Goal: Communication & Community: Answer question/provide support

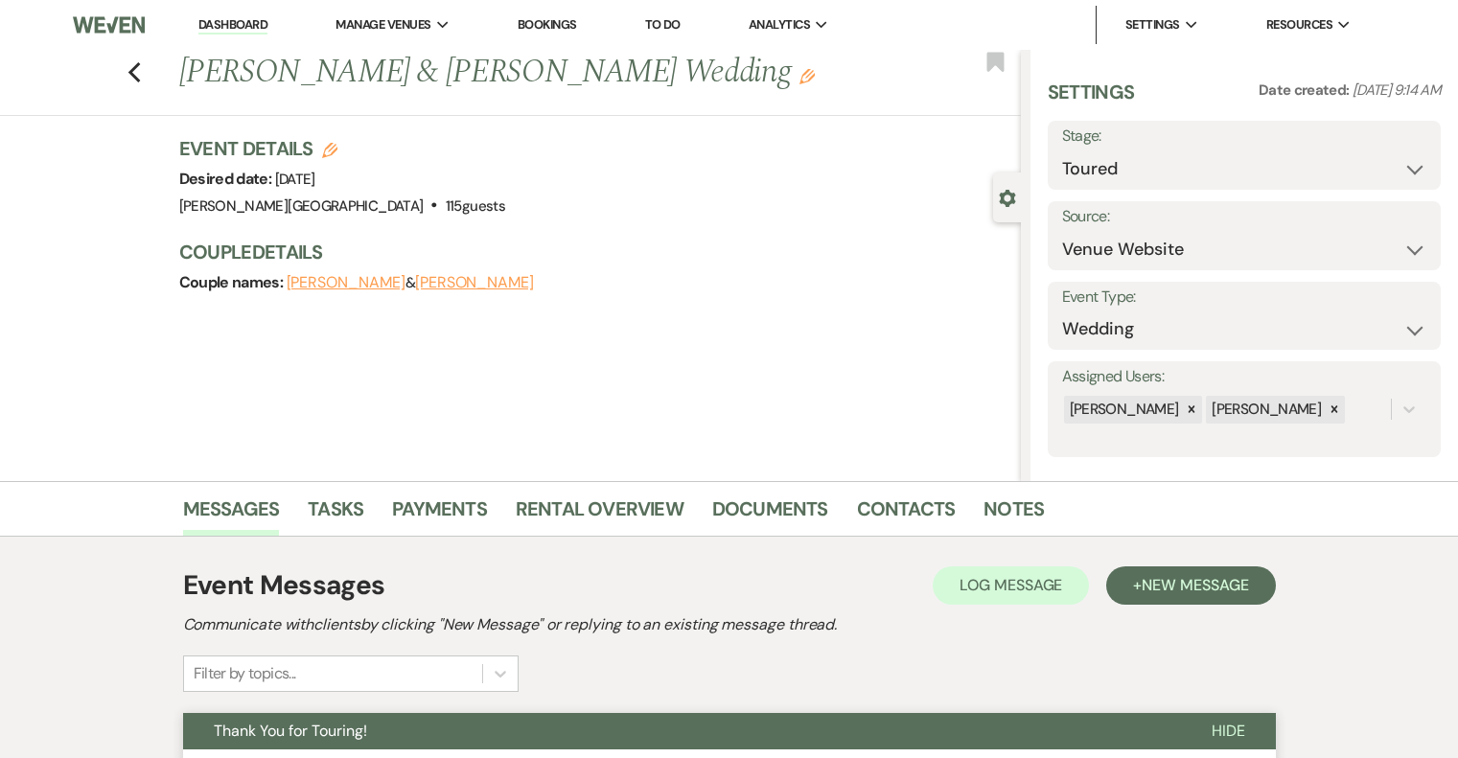
select select "5"
click at [242, 23] on link "Dashboard" at bounding box center [232, 25] width 69 height 18
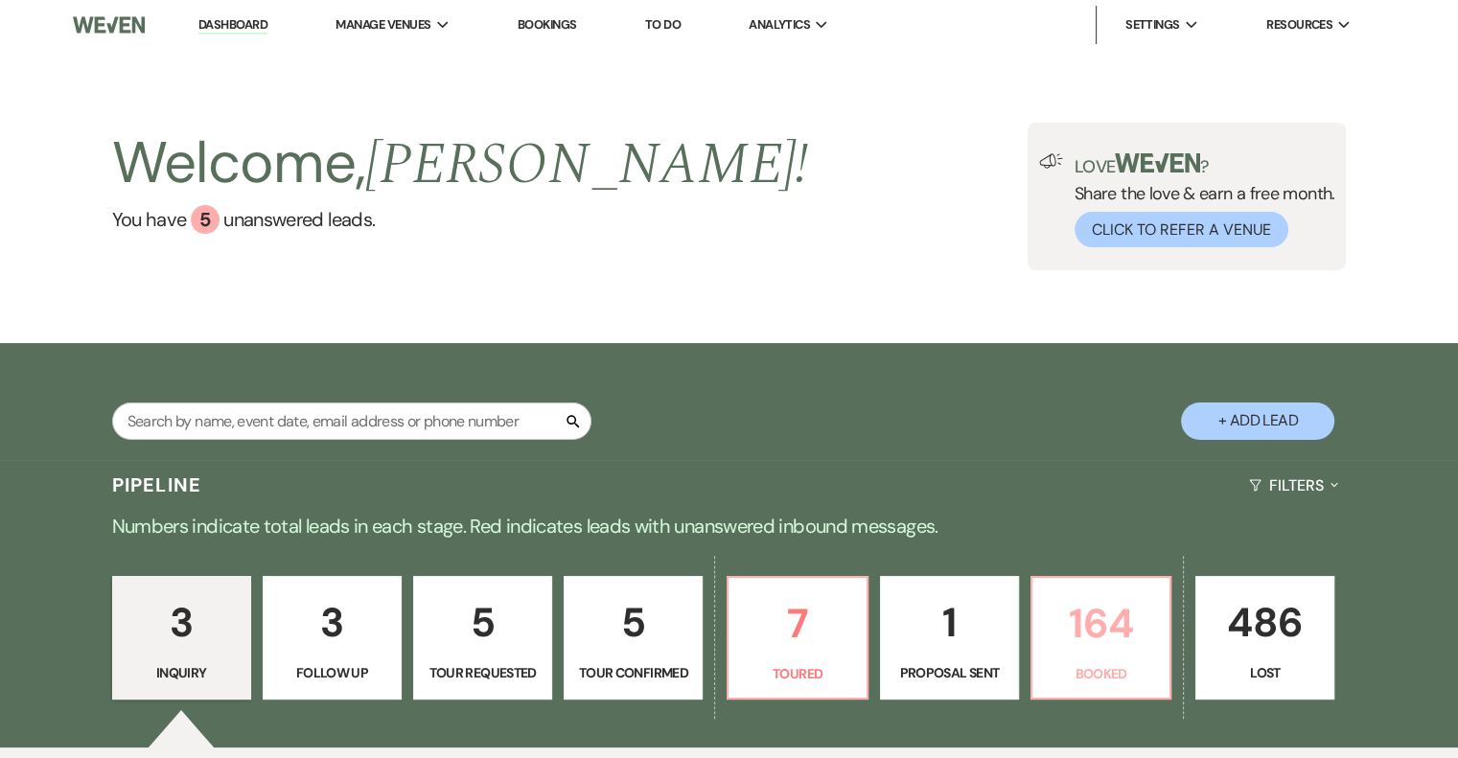
click at [1105, 634] on p "164" at bounding box center [1101, 624] width 114 height 64
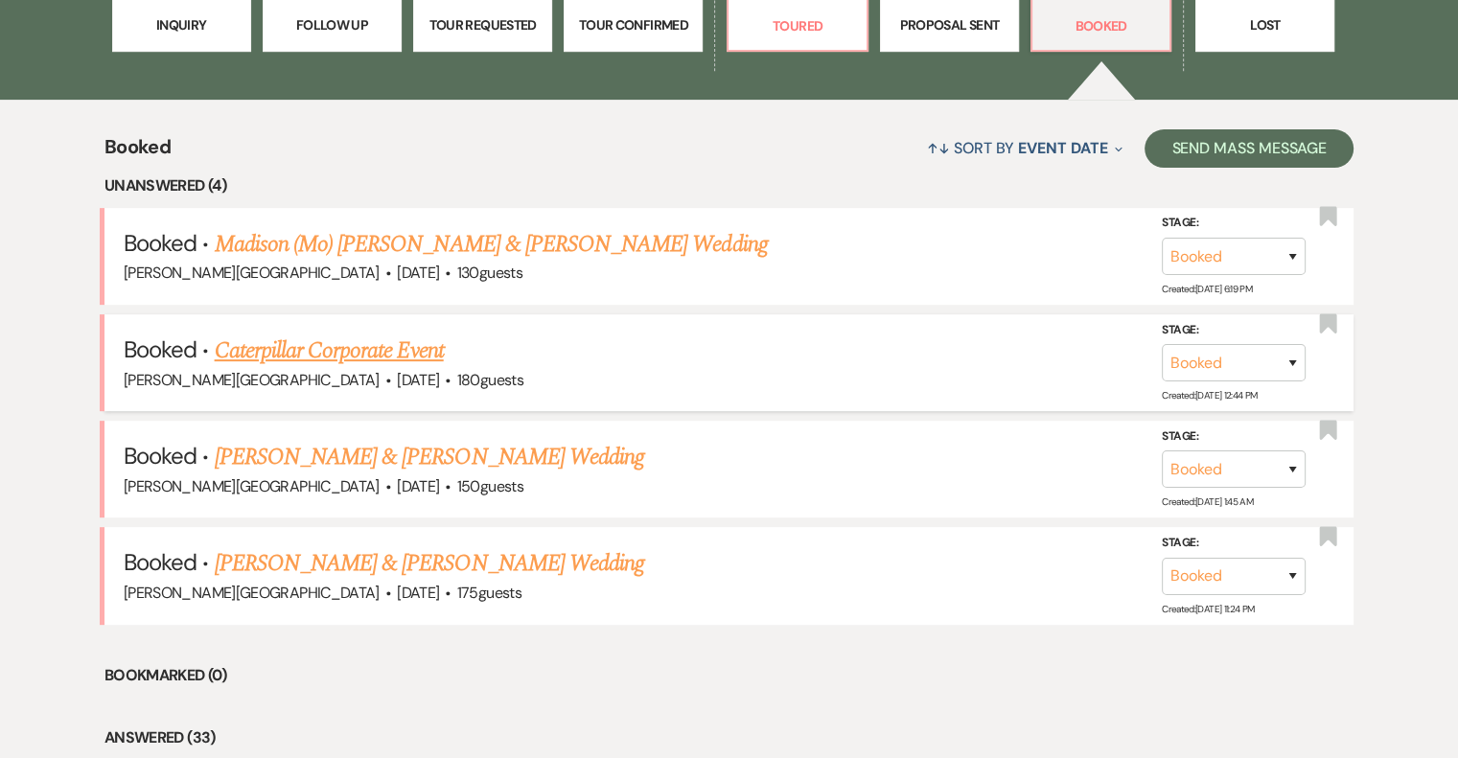
scroll to position [671, 0]
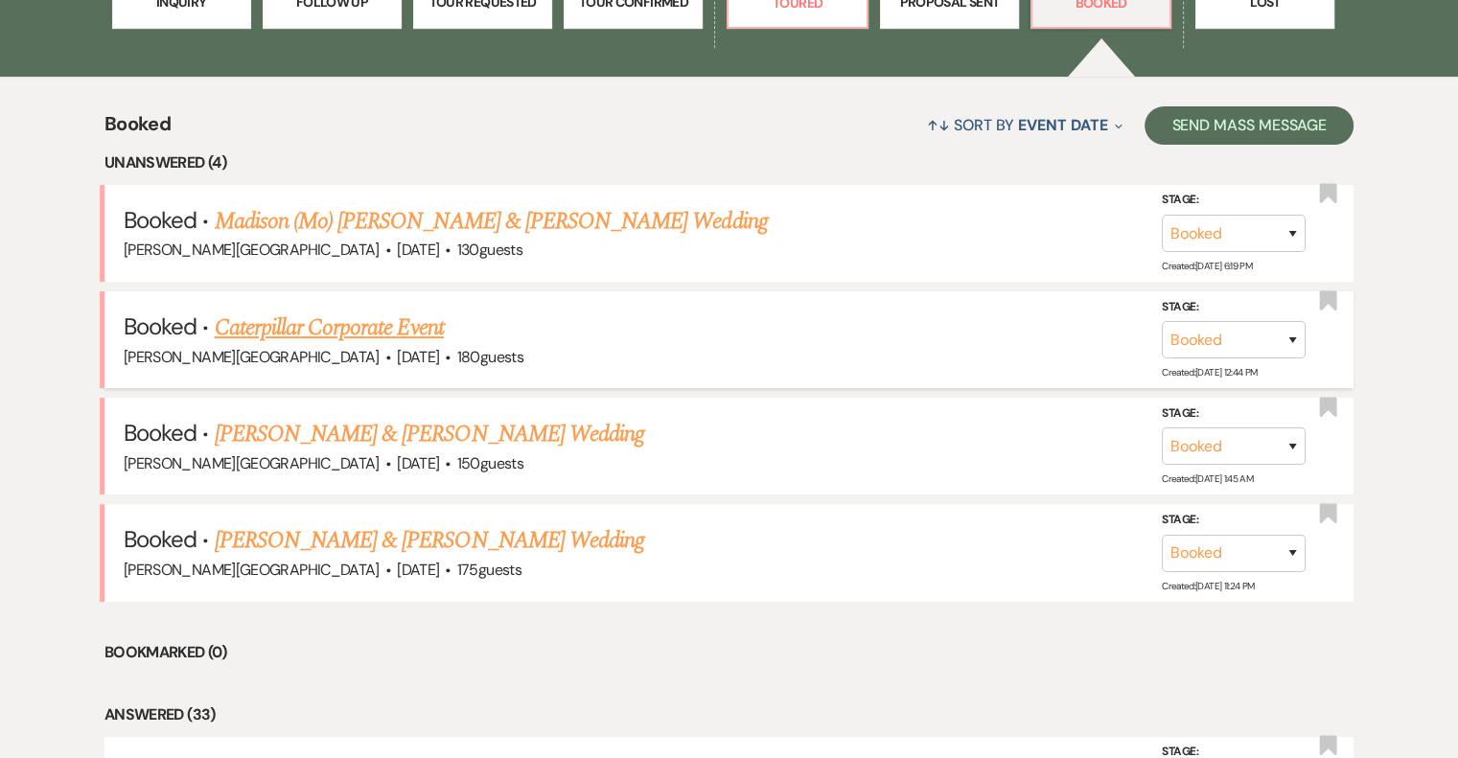
click at [407, 337] on link "Caterpillar Corporate Event" at bounding box center [329, 328] width 229 height 35
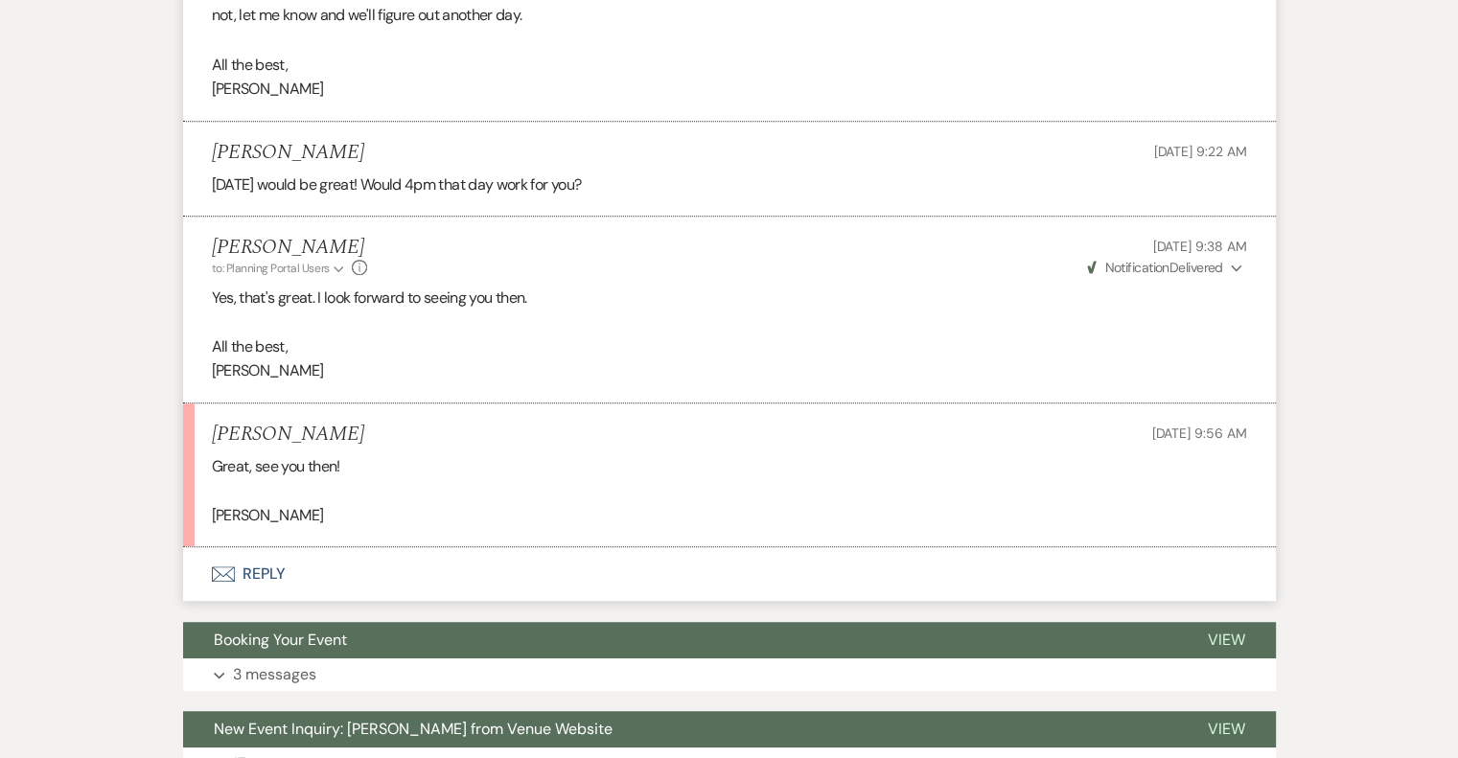
scroll to position [1151, 0]
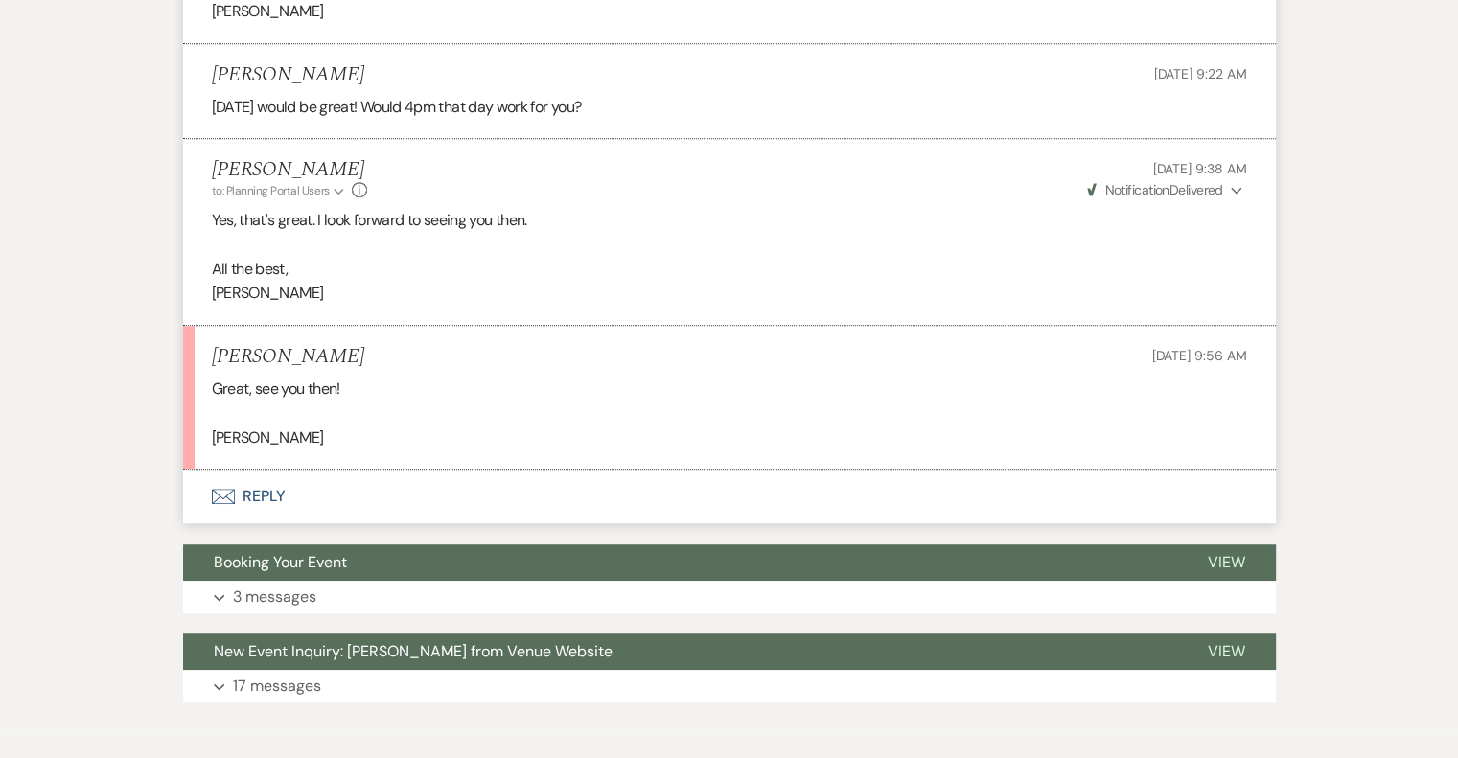
click at [275, 498] on button "Envelope Reply" at bounding box center [729, 497] width 1093 height 54
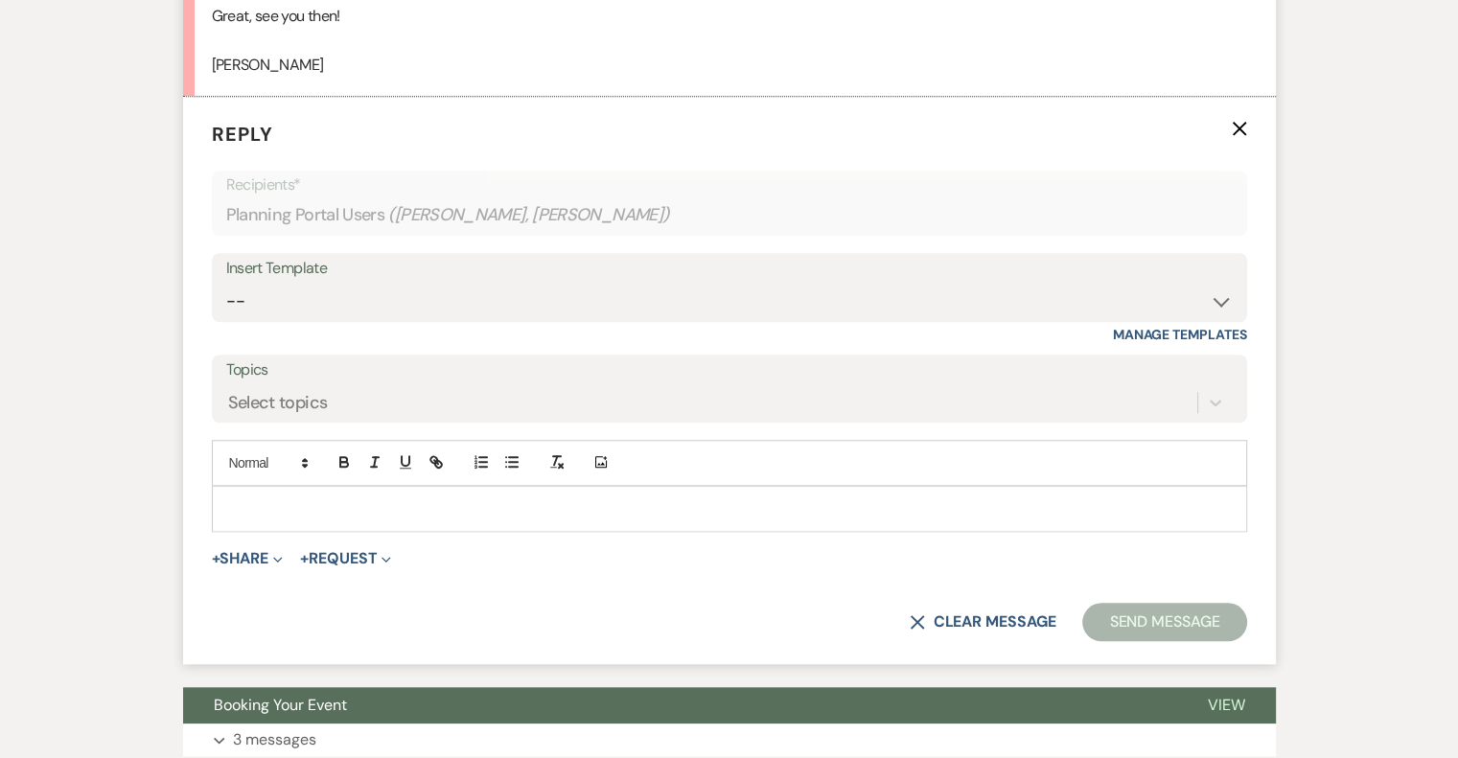
scroll to position [1524, 0]
click at [372, 503] on p at bounding box center [729, 509] width 1005 height 21
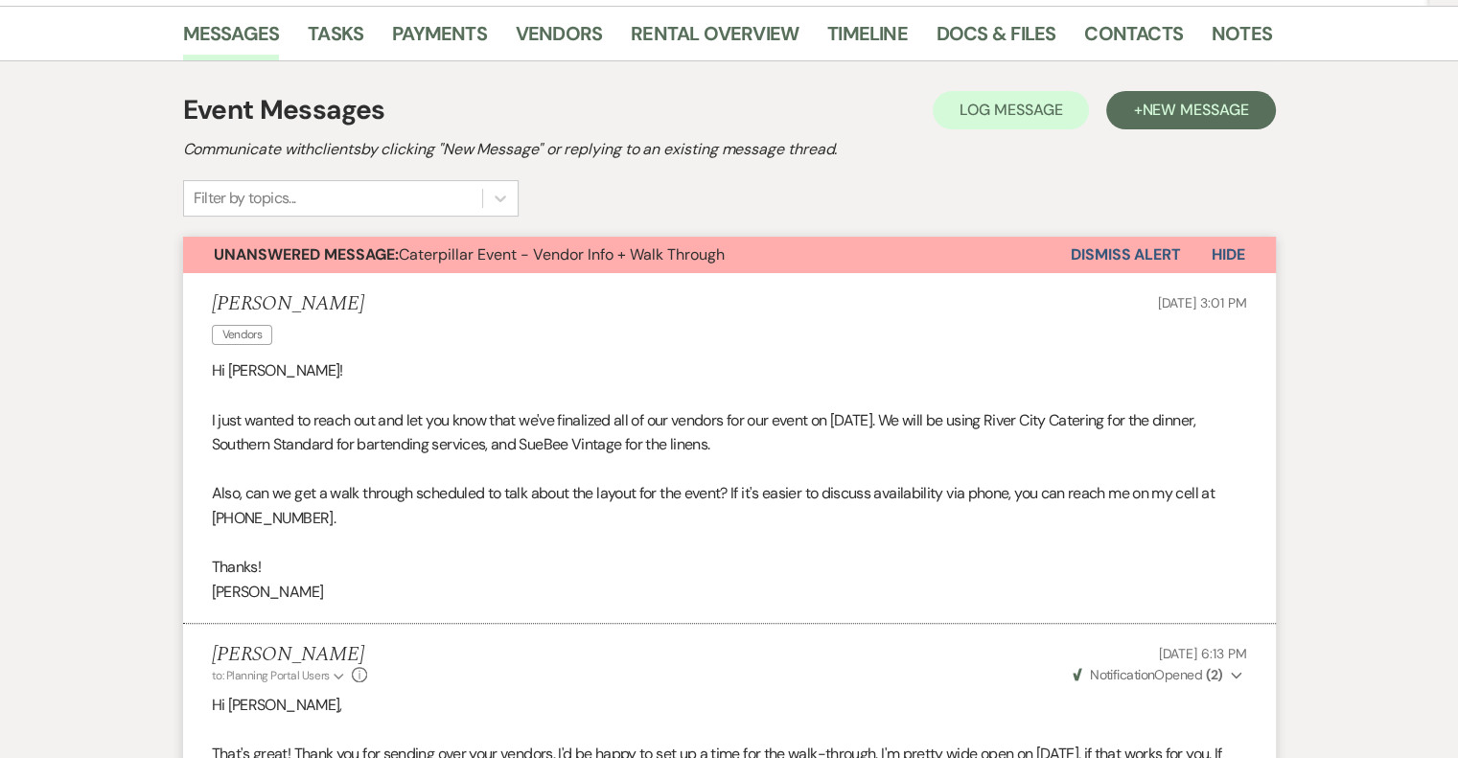
scroll to position [0, 0]
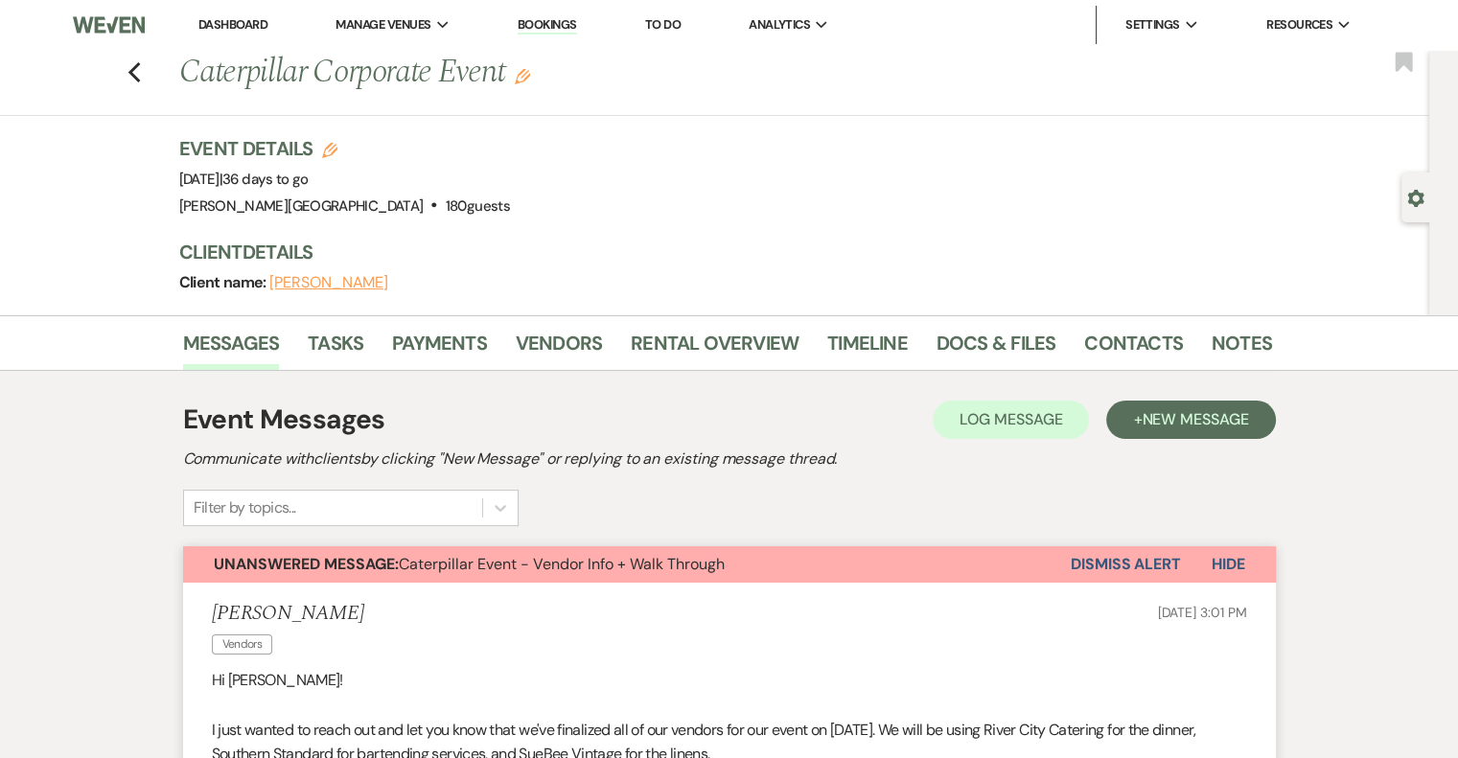
click at [1131, 570] on button "Dismiss Alert" at bounding box center [1126, 565] width 110 height 36
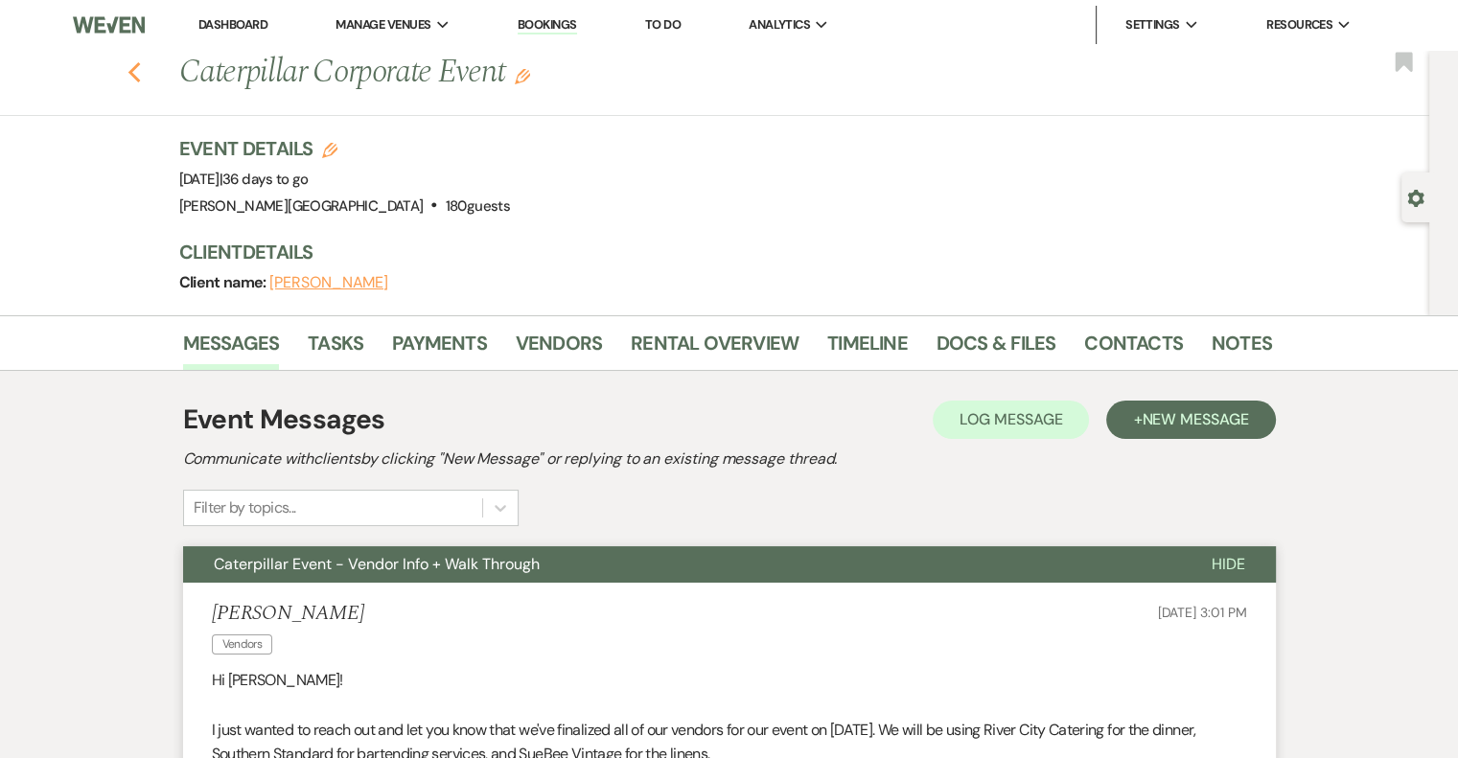
click at [142, 70] on icon "Previous" at bounding box center [135, 72] width 14 height 23
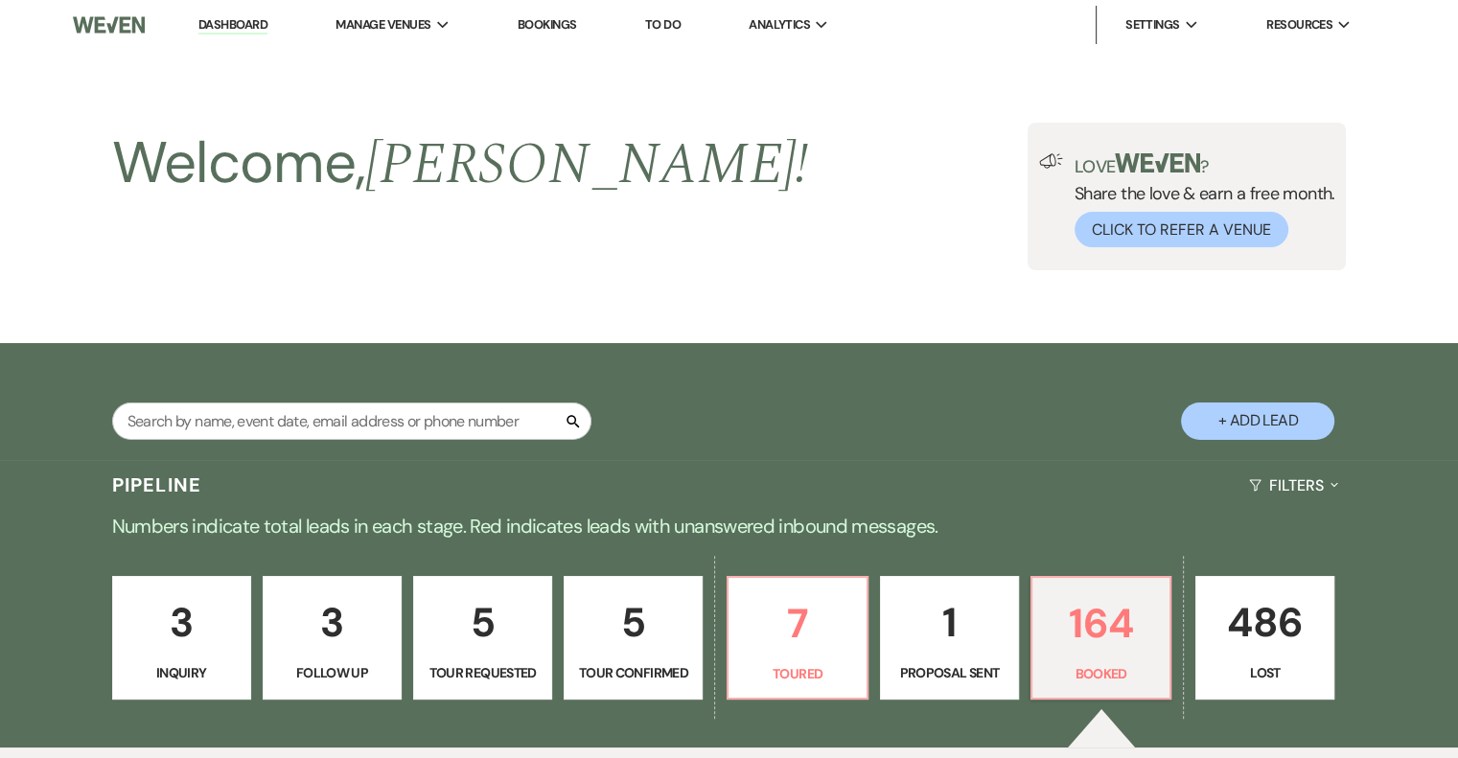
scroll to position [671, 0]
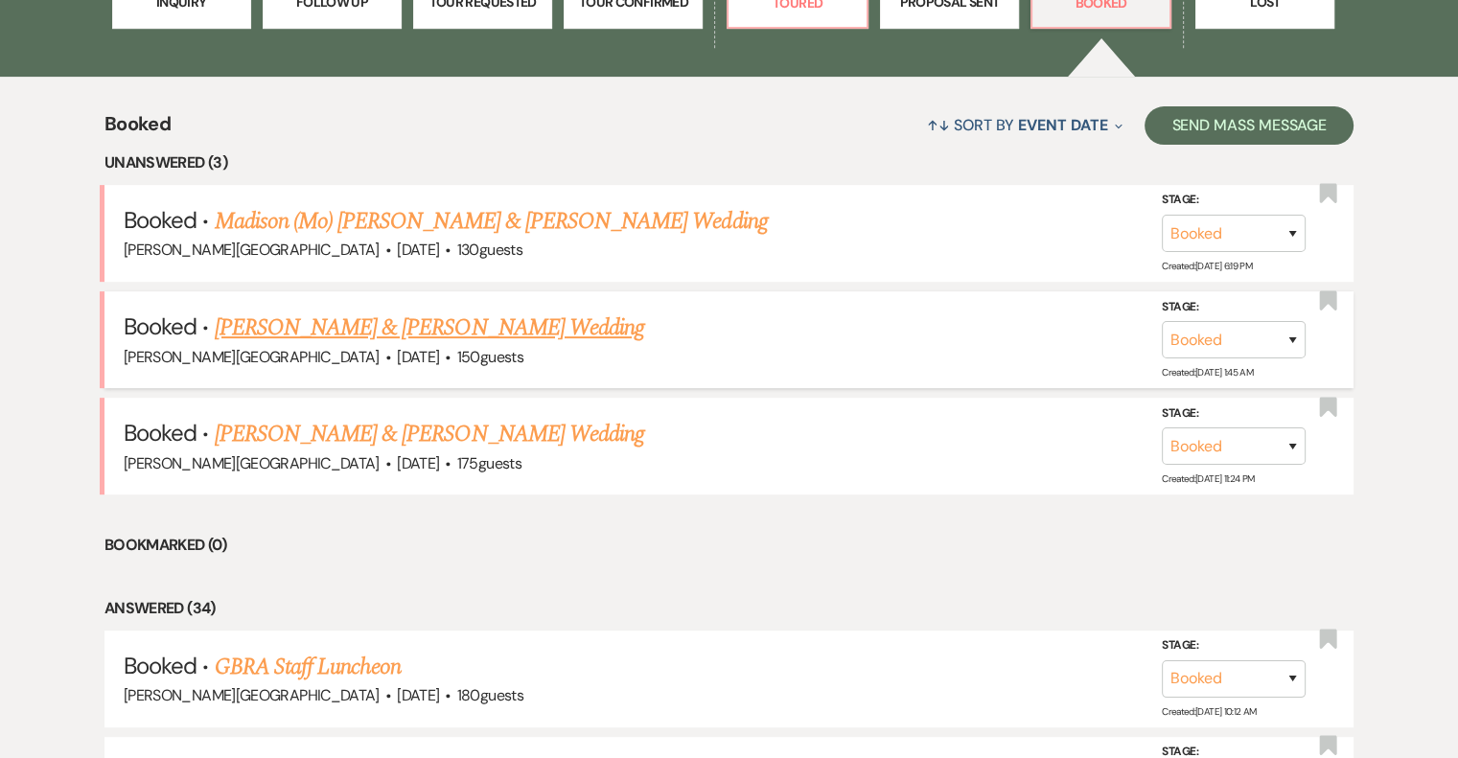
click at [485, 332] on link "[PERSON_NAME] & [PERSON_NAME] Wedding" at bounding box center [430, 328] width 430 height 35
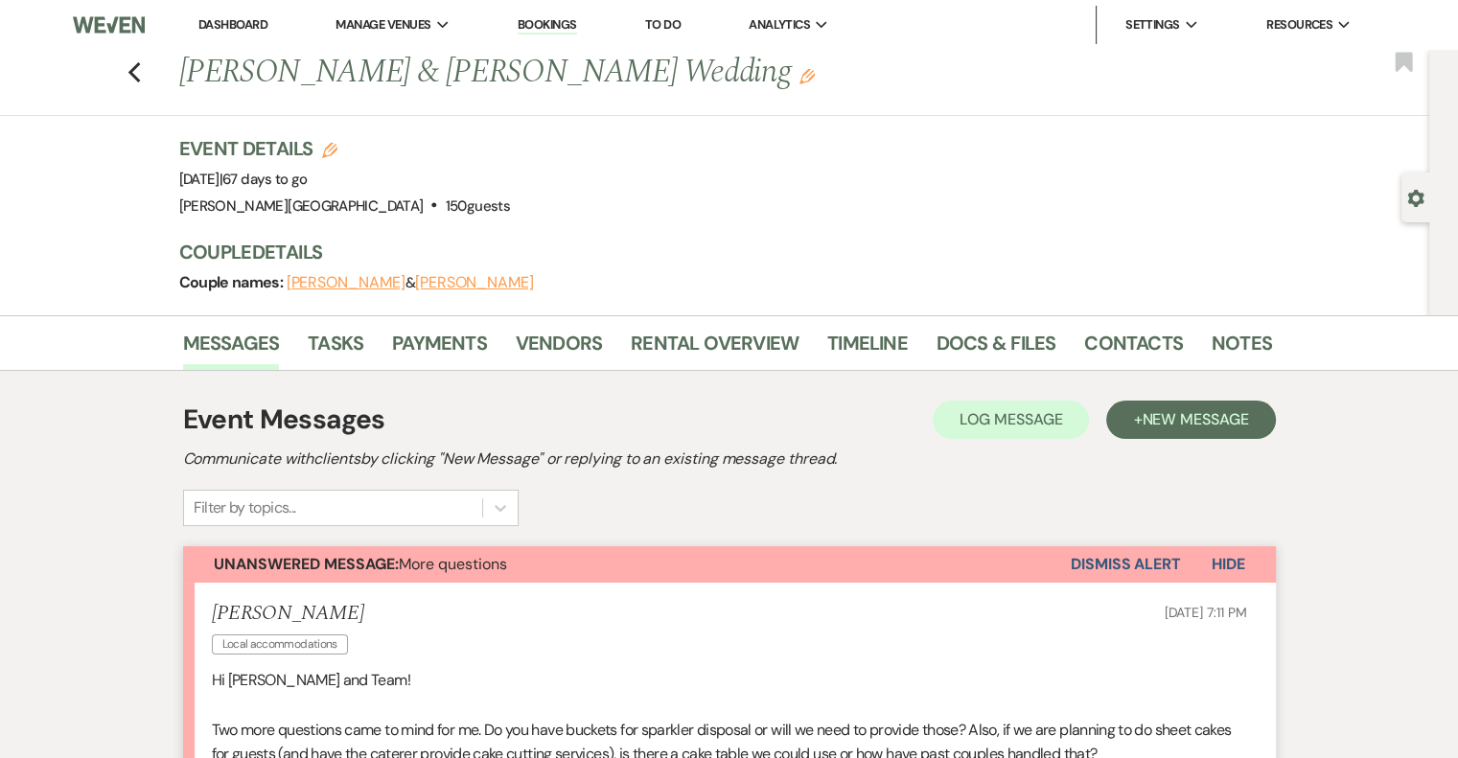
scroll to position [288, 0]
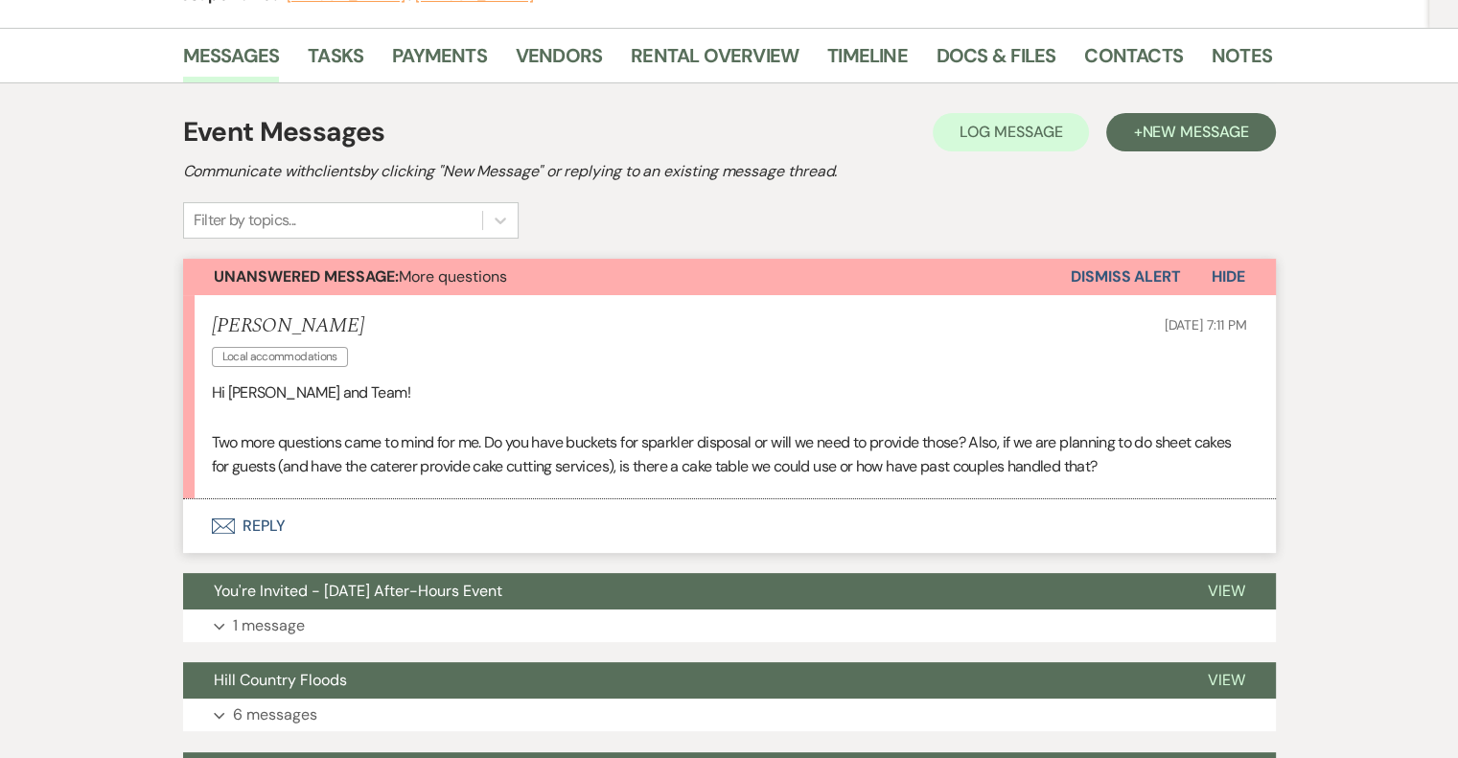
click at [259, 518] on button "Envelope Reply" at bounding box center [729, 527] width 1093 height 54
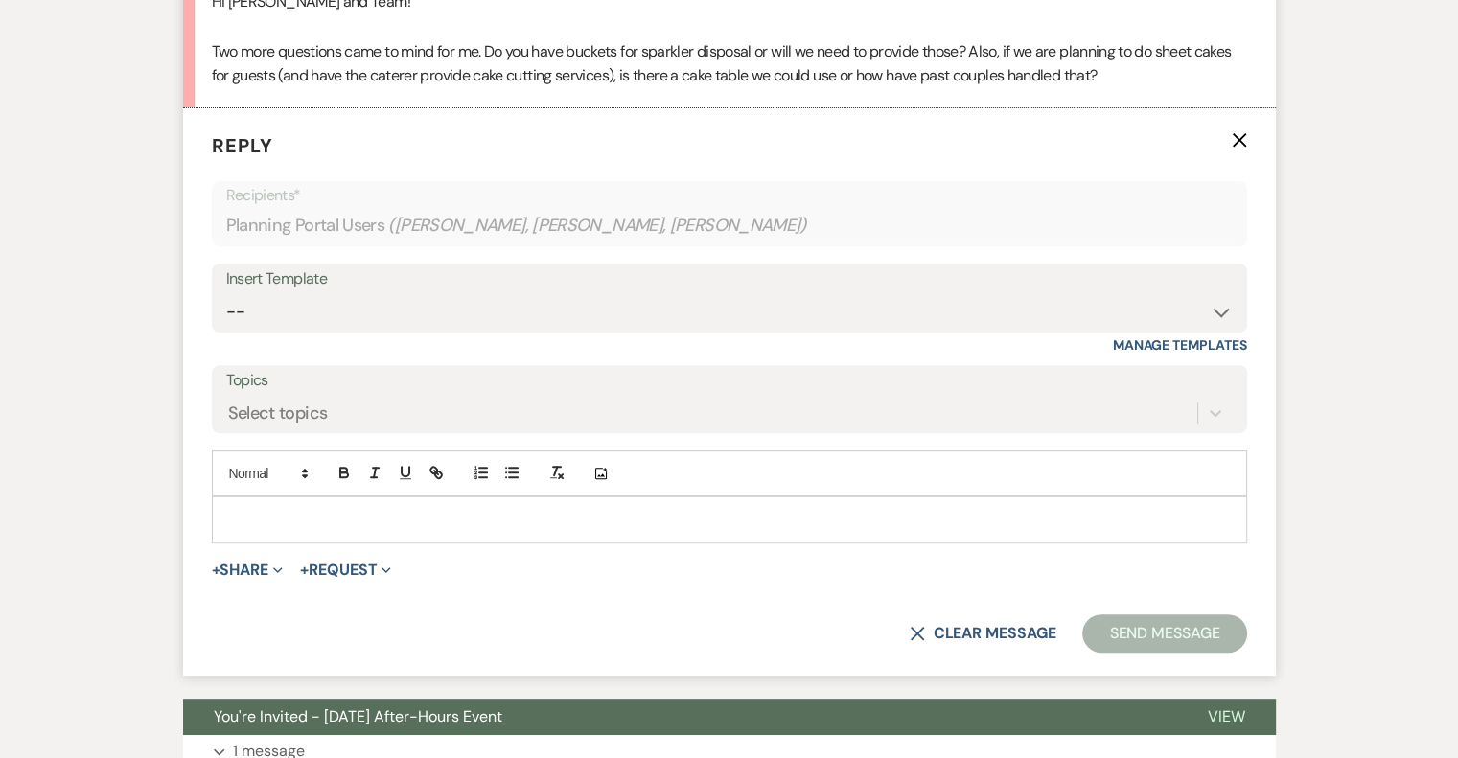
scroll to position [690, 0]
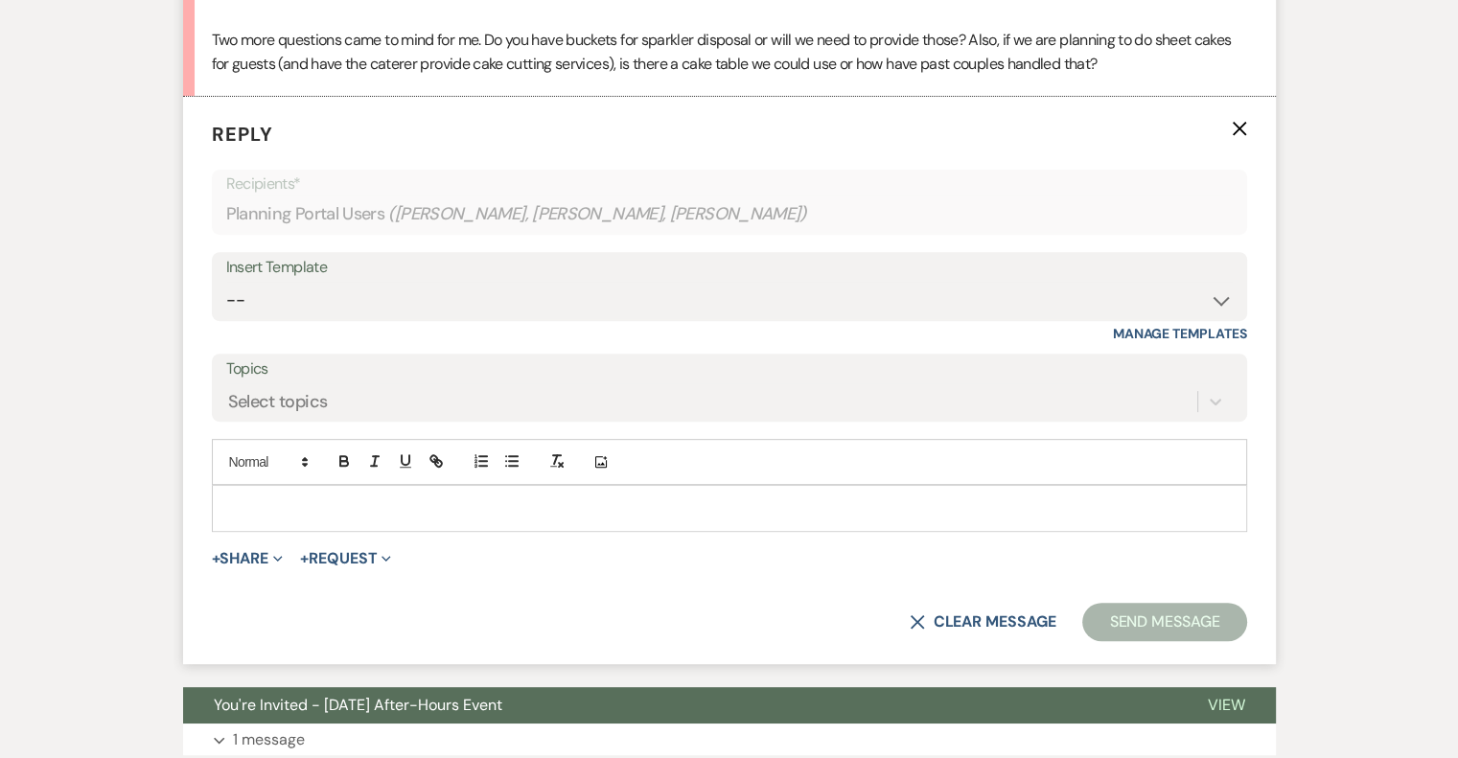
click at [294, 499] on p at bounding box center [729, 508] width 1005 height 21
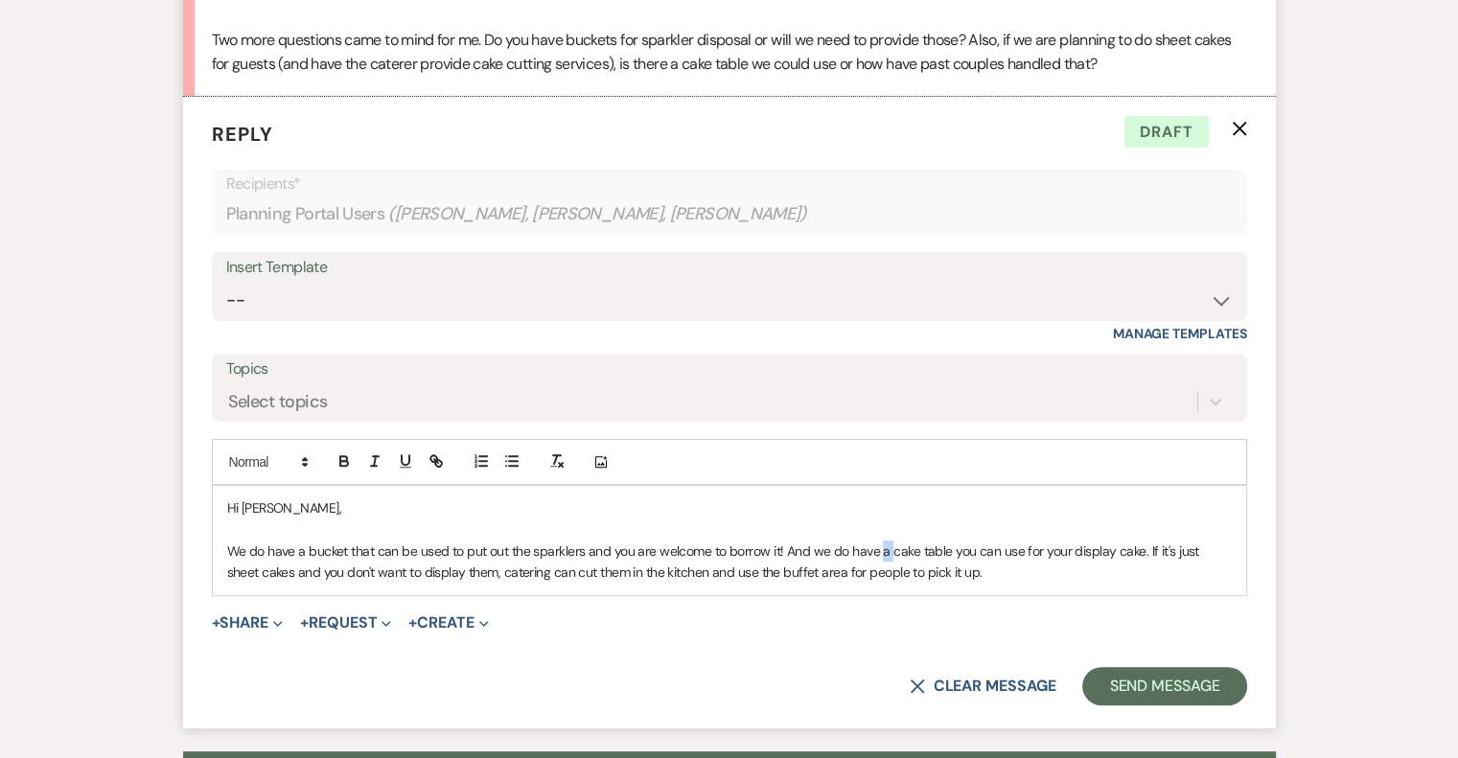
drag, startPoint x: 889, startPoint y: 547, endPoint x: 878, endPoint y: 547, distance: 10.5
click at [878, 547] on p "We do have a bucket that can be used to put out the sparklers and you are welco…" at bounding box center [729, 562] width 1005 height 43
click at [940, 551] on p "We do have a bucket that can be used to put out the sparklers and you are welco…" at bounding box center [729, 562] width 1005 height 43
click at [1079, 564] on p "We do have a bucket that can be used to put out the sparklers and you are welco…" at bounding box center [729, 562] width 1005 height 43
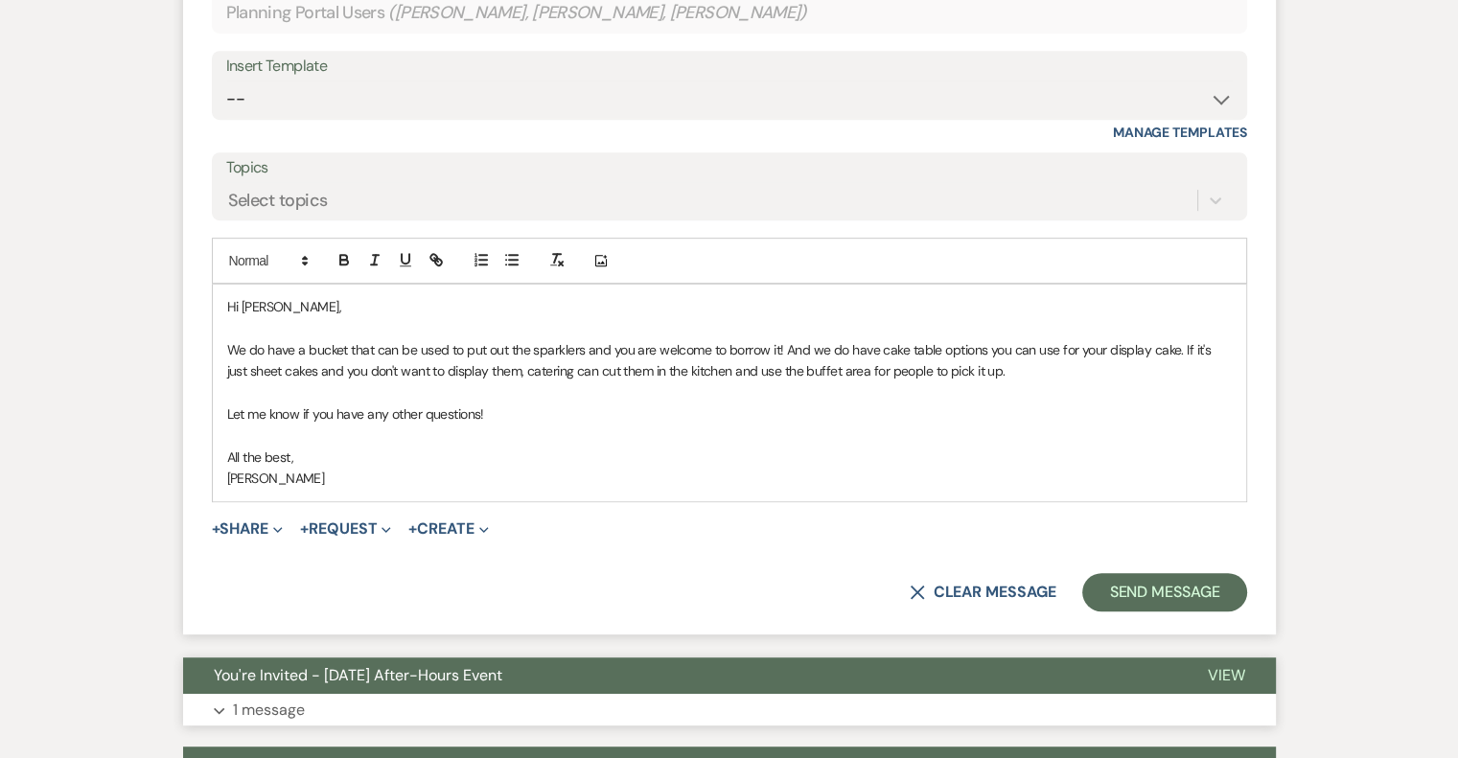
scroll to position [978, 0]
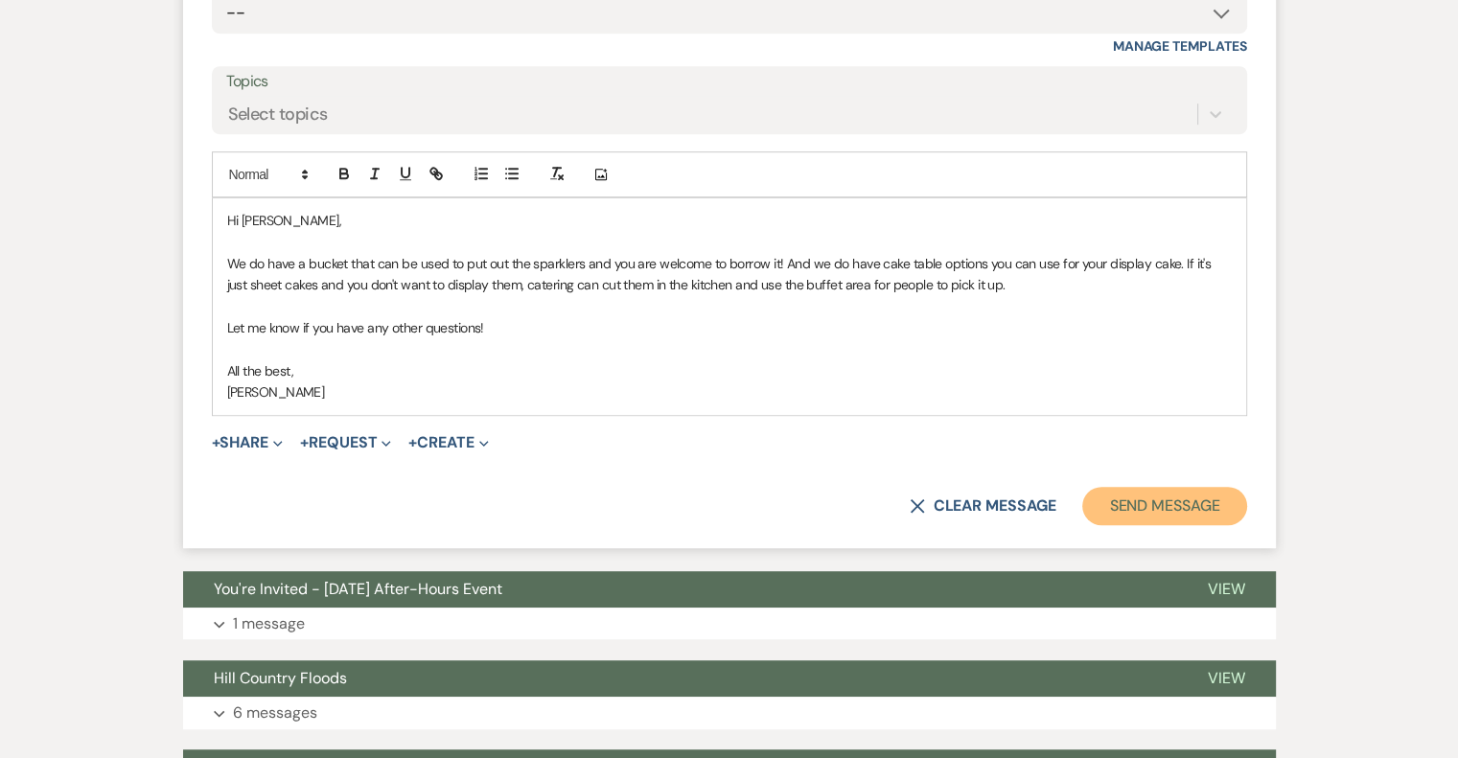
click at [1160, 507] on button "Send Message" at bounding box center [1164, 506] width 164 height 38
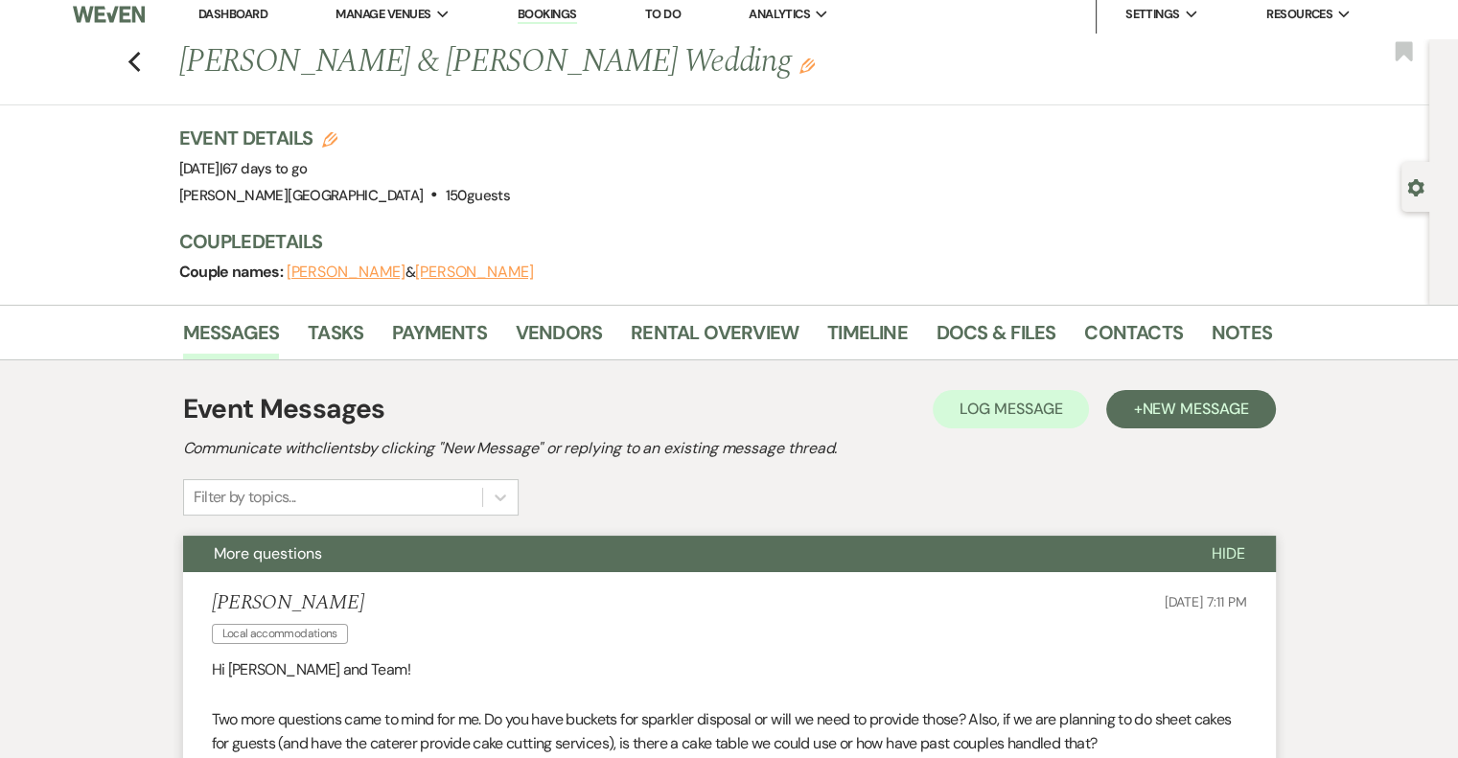
scroll to position [0, 0]
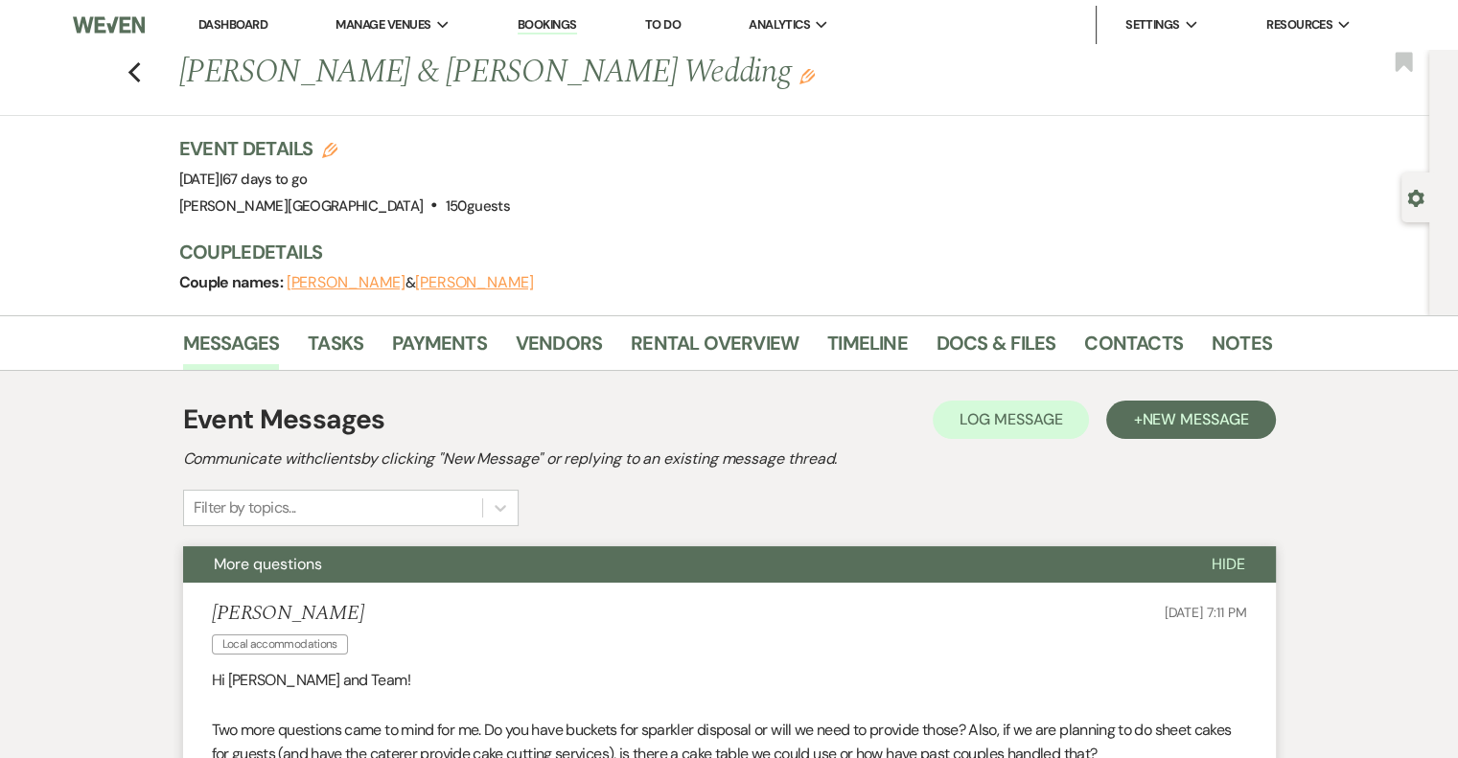
click at [234, 26] on link "Dashboard" at bounding box center [232, 24] width 69 height 16
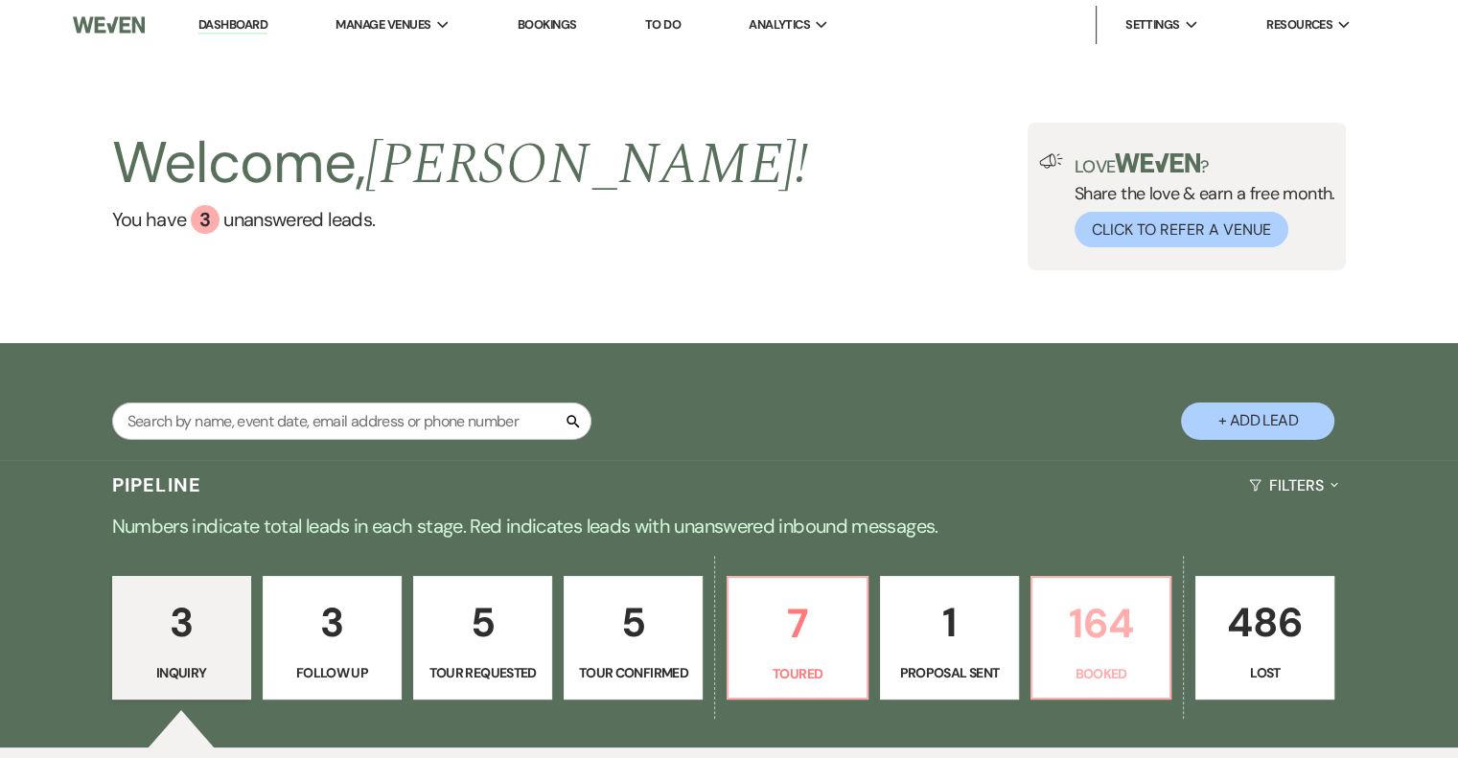
click at [1082, 645] on p "164" at bounding box center [1101, 624] width 114 height 64
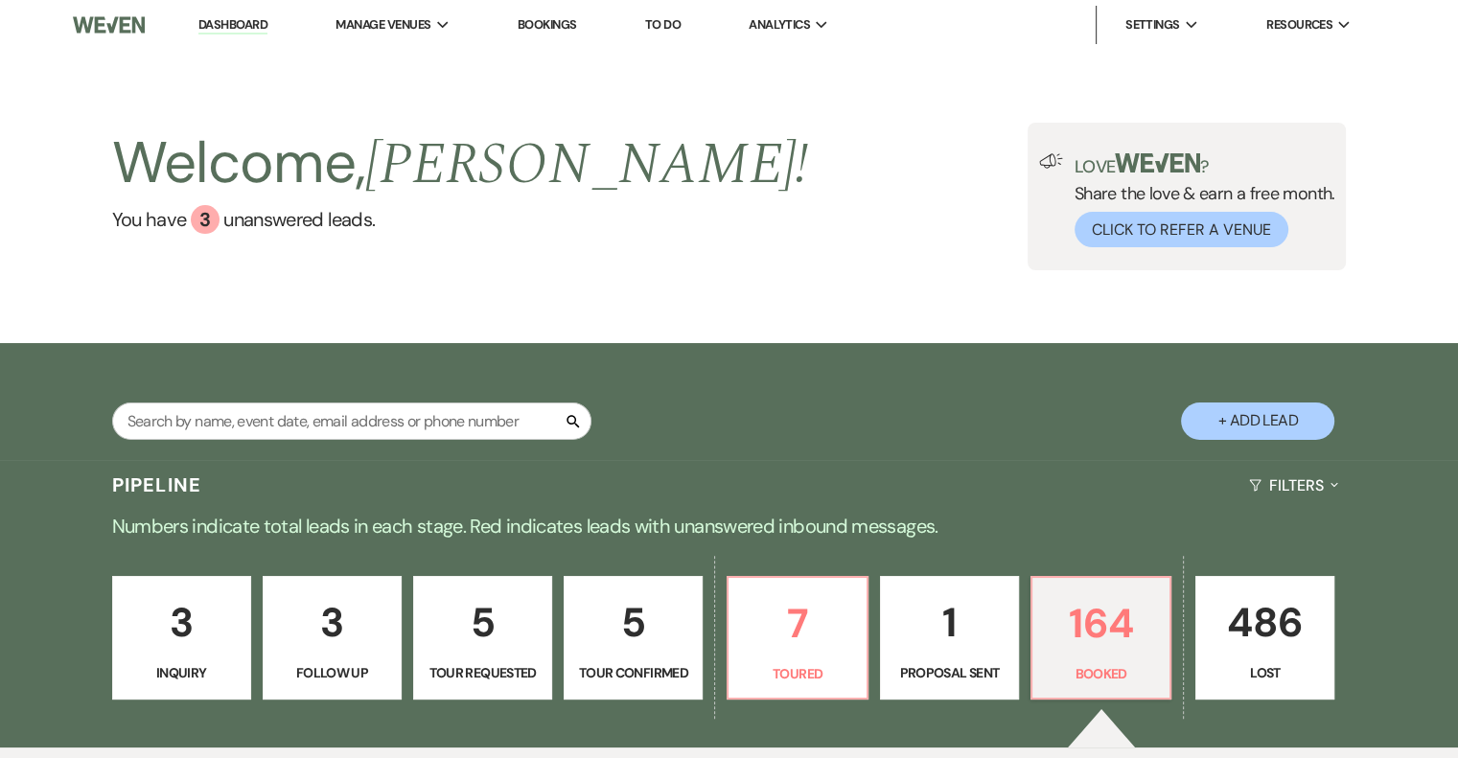
scroll to position [479, 0]
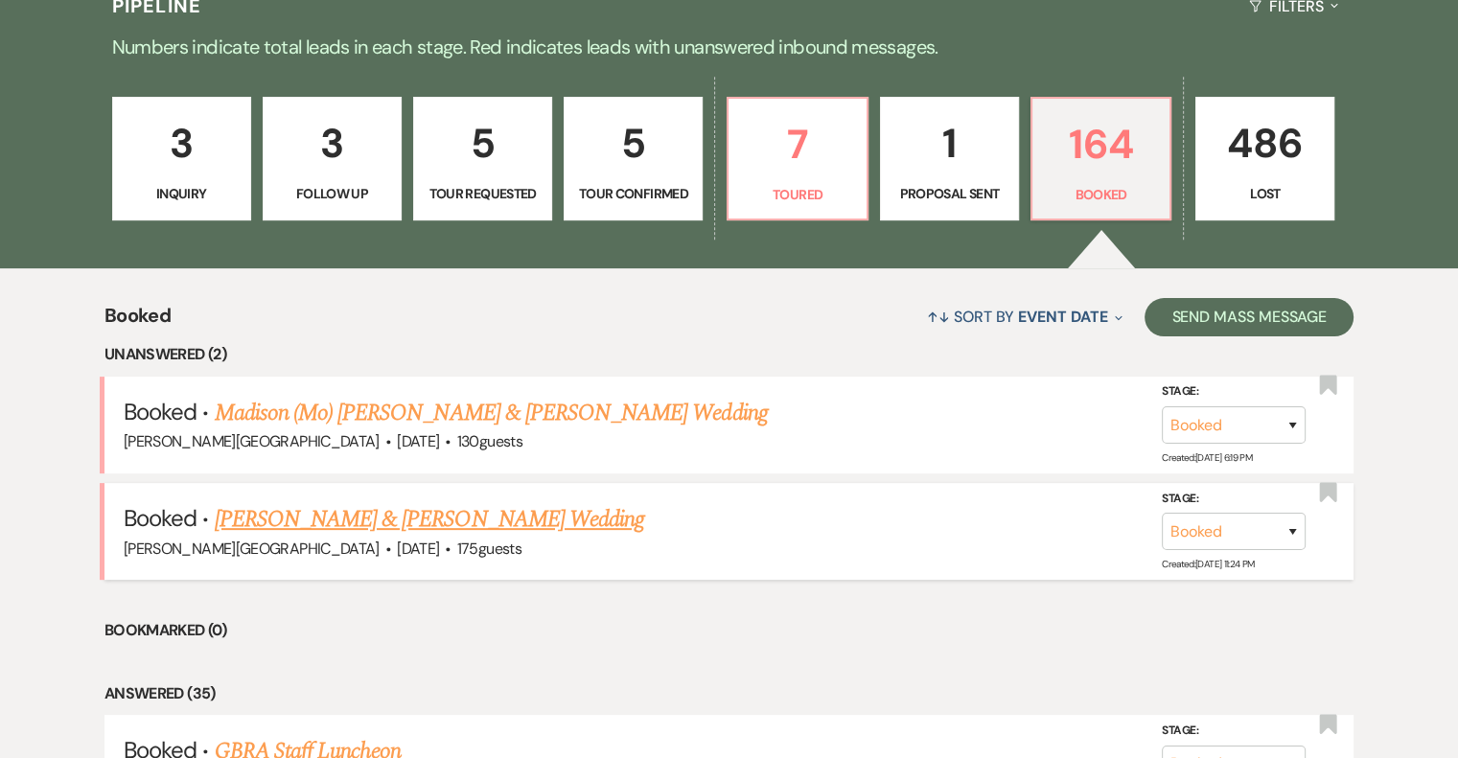
click at [500, 526] on link "[PERSON_NAME] & [PERSON_NAME] Wedding" at bounding box center [430, 519] width 430 height 35
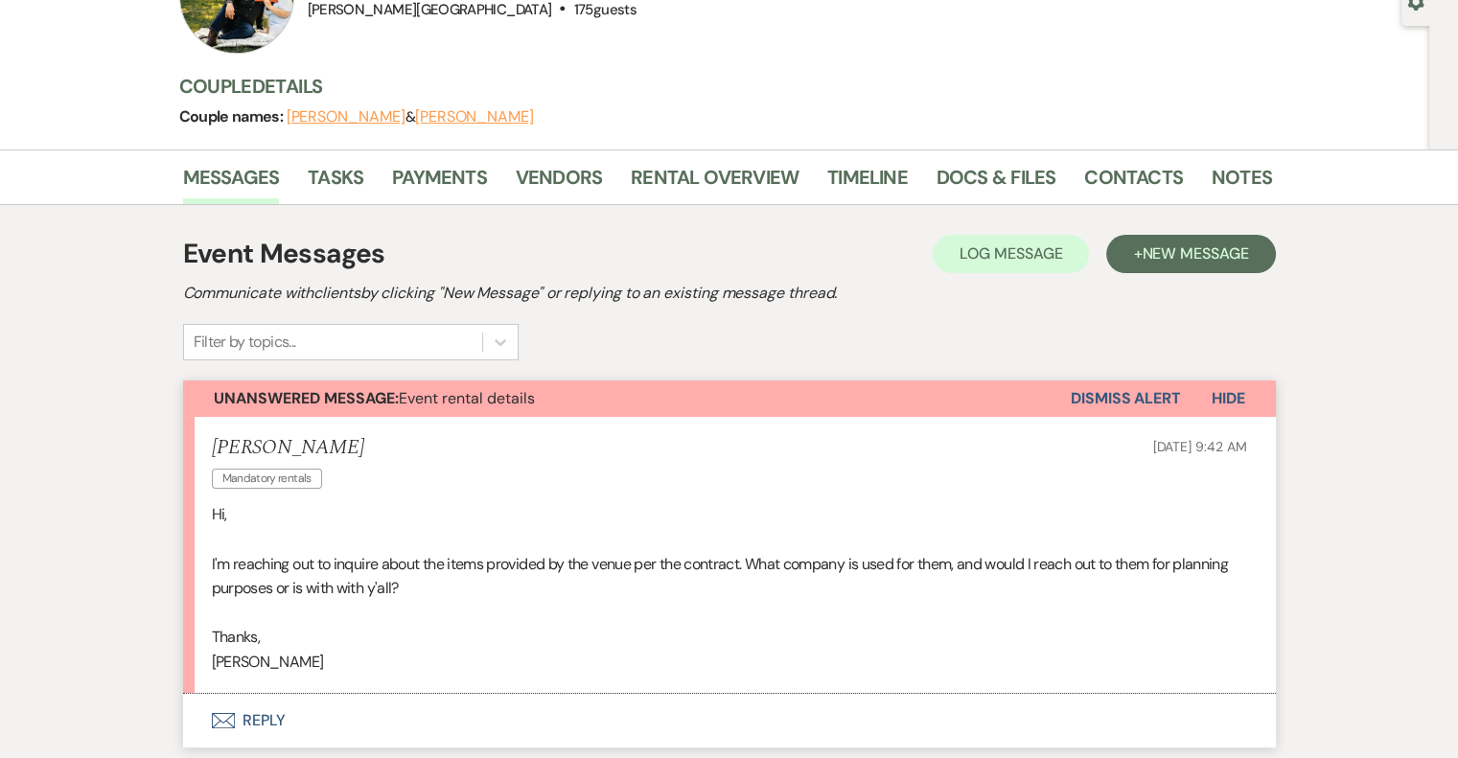
scroll to position [479, 0]
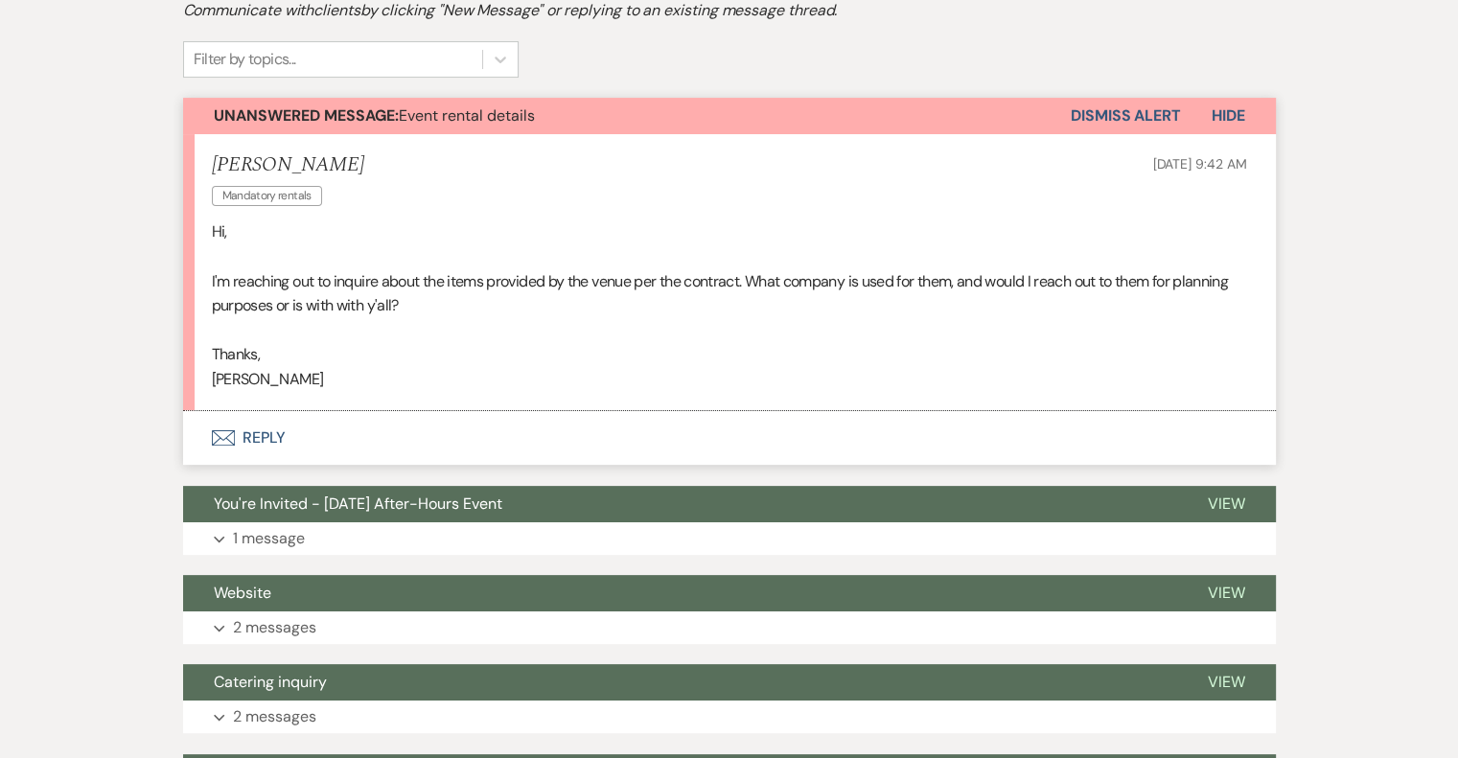
click at [246, 439] on button "Envelope Reply" at bounding box center [729, 438] width 1093 height 54
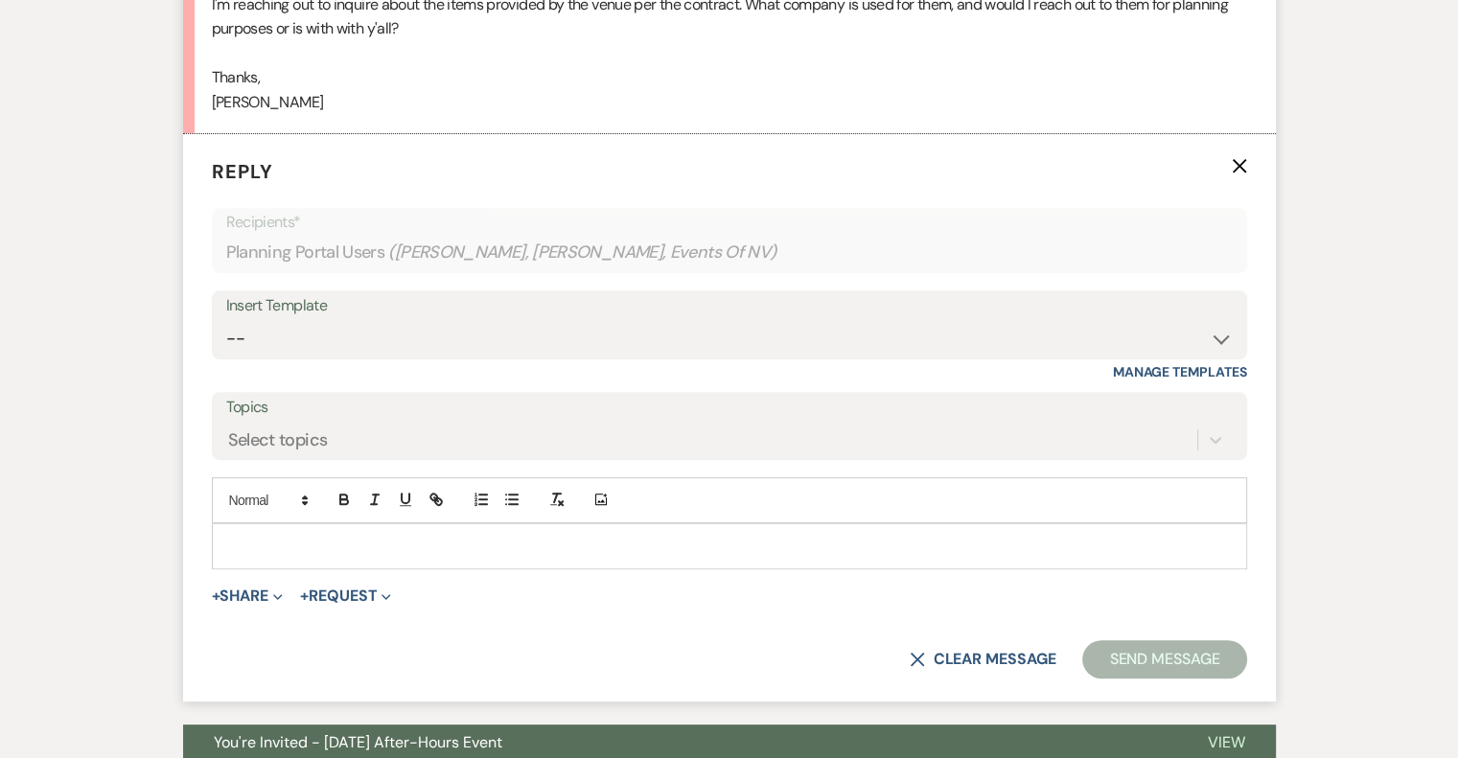
scroll to position [795, 0]
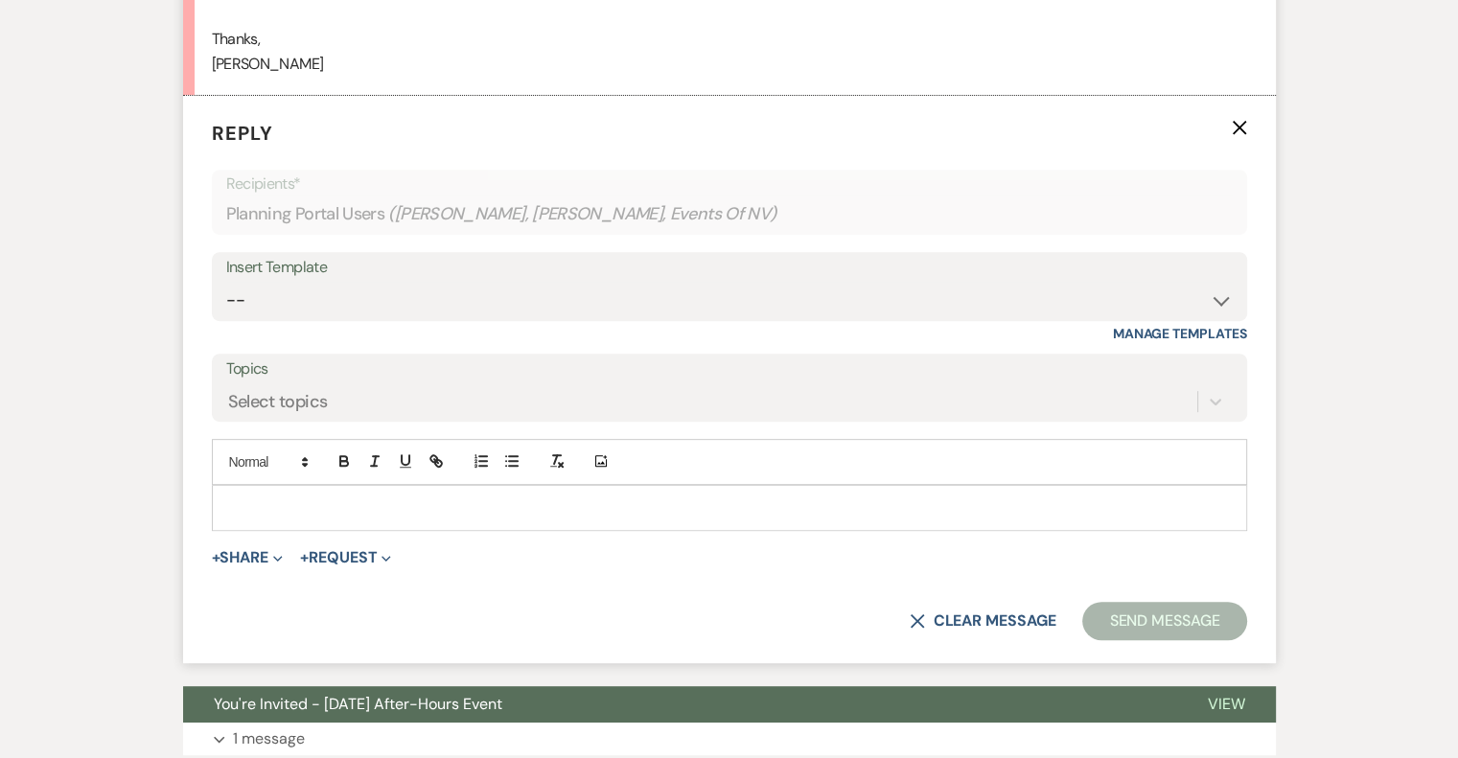
click at [303, 499] on p at bounding box center [729, 508] width 1005 height 21
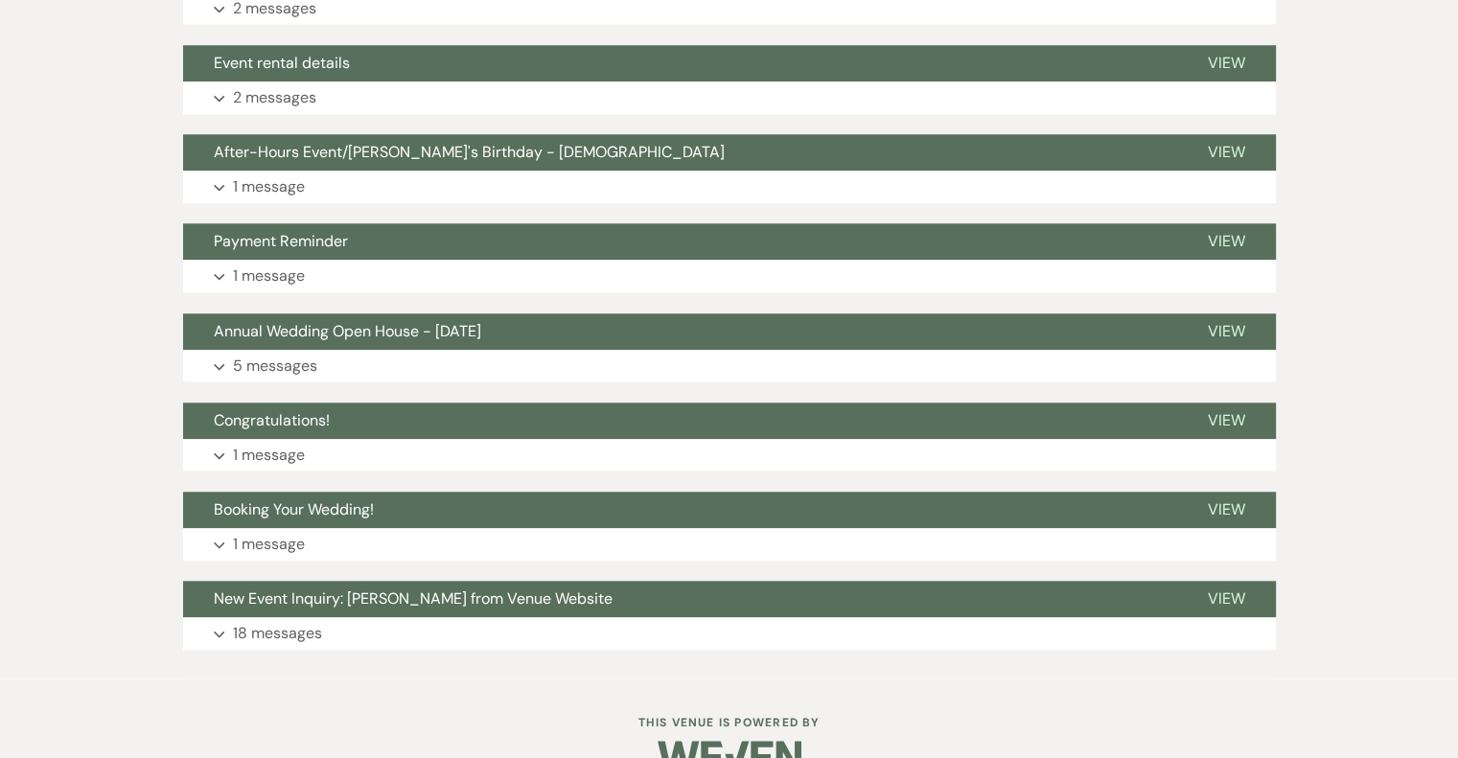
scroll to position [1943, 0]
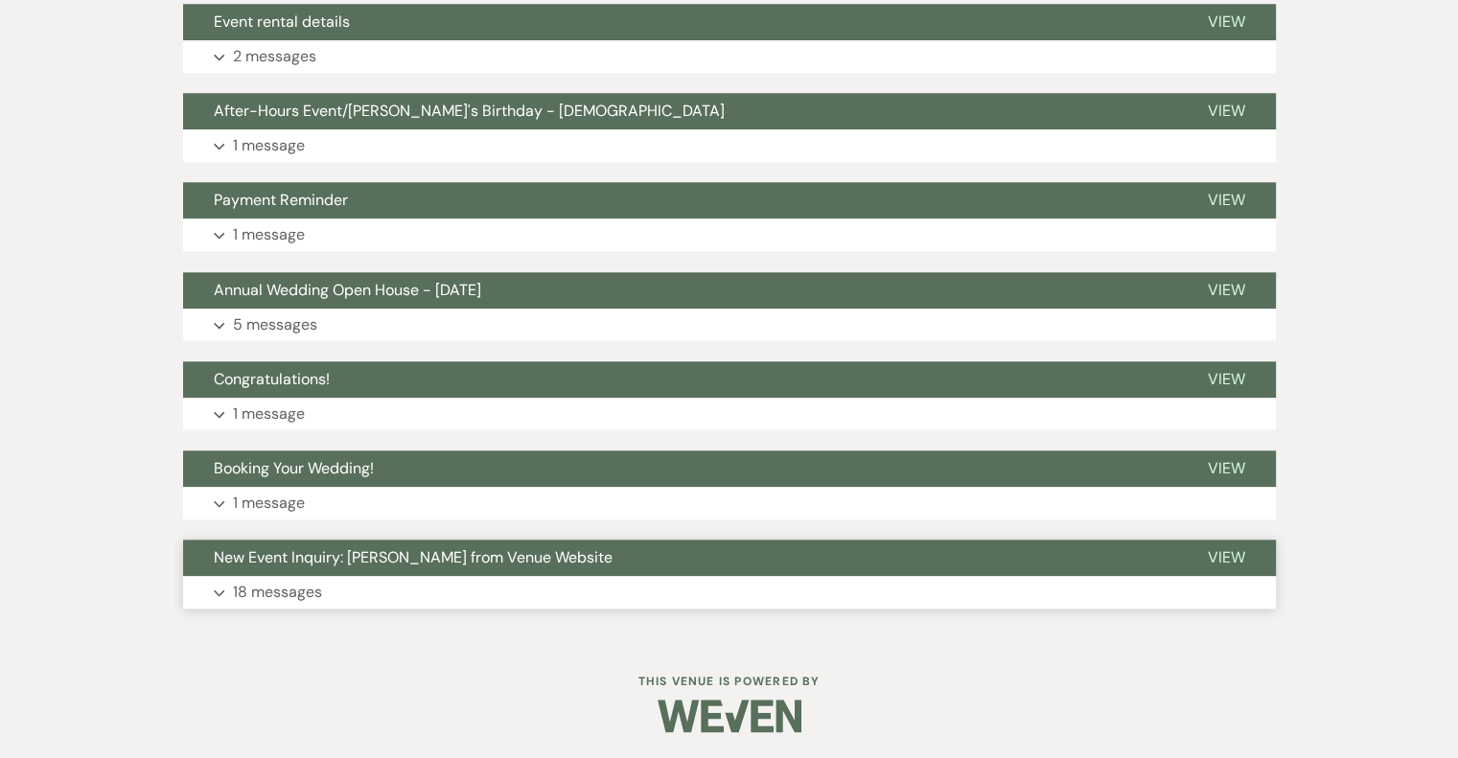
click at [314, 594] on p "18 messages" at bounding box center [277, 592] width 89 height 25
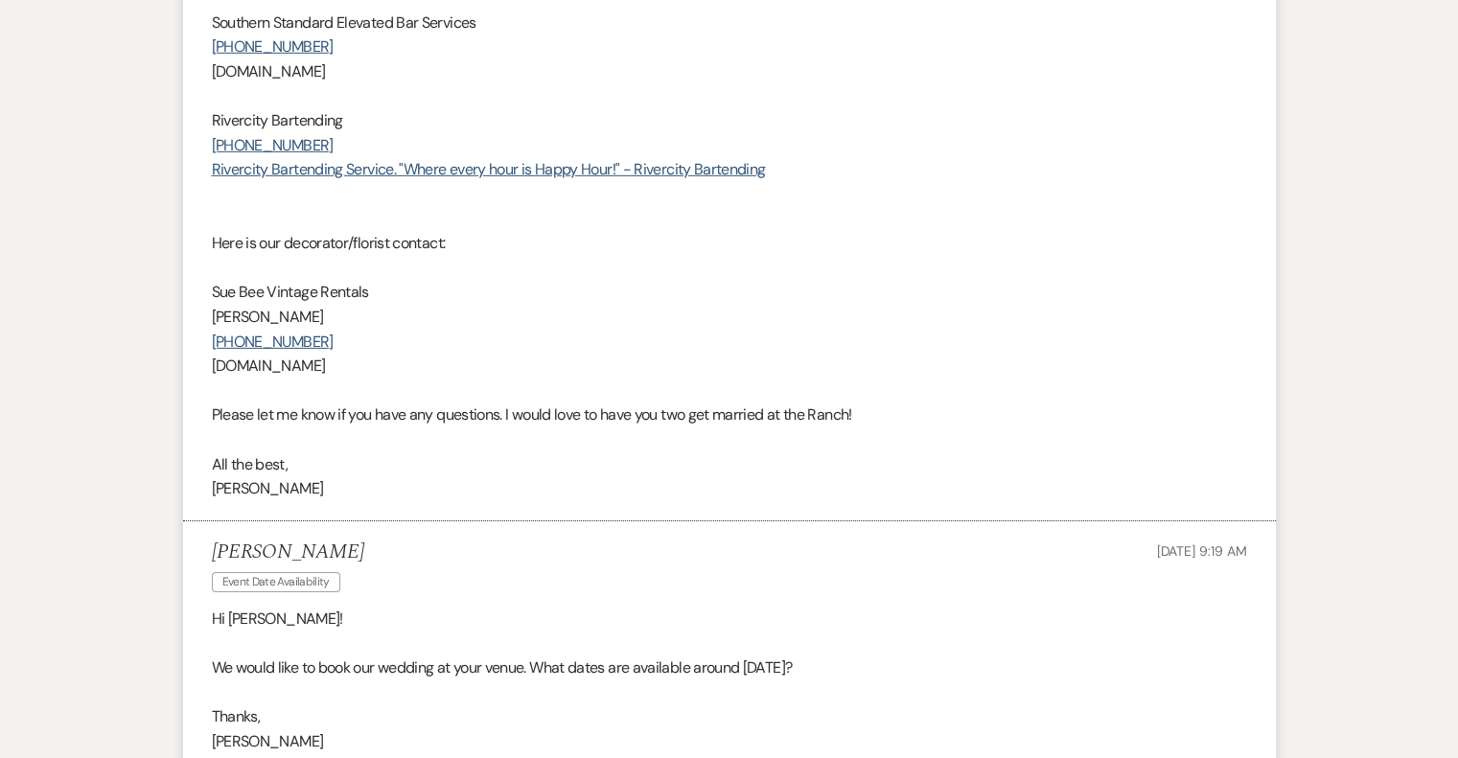
scroll to position [5970, 0]
drag, startPoint x: 435, startPoint y: 365, endPoint x: 206, endPoint y: 293, distance: 240.2
click at [206, 293] on li "[PERSON_NAME] to: Event Contacts Expand Info [DATE] 3:46 PM Weven Check Notific…" at bounding box center [729, 13] width 1093 height 1021
copy div "[PERSON_NAME] Vintage Rentals [PERSON_NAME] [PHONE_NUMBER] [DOMAIN_NAME]"
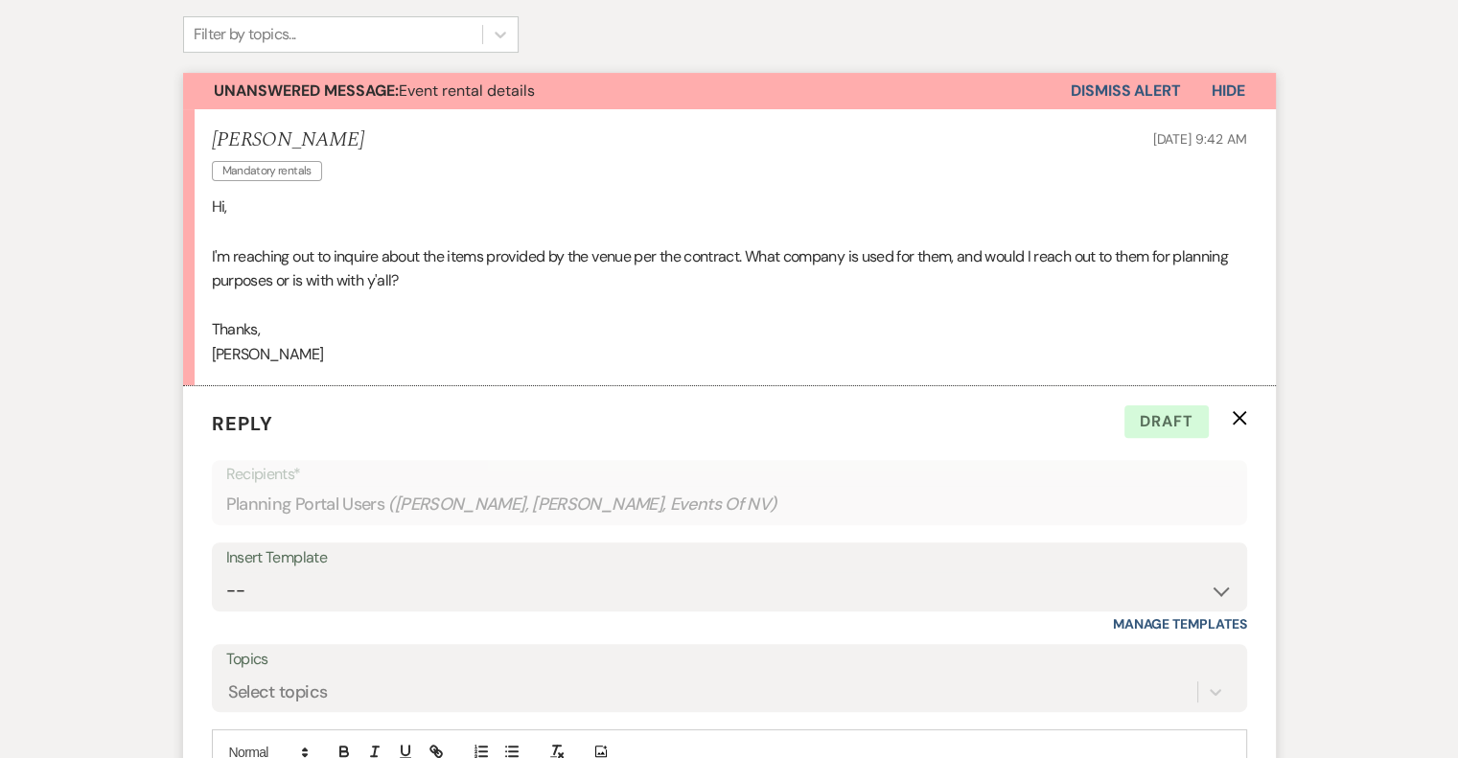
scroll to position [888, 0]
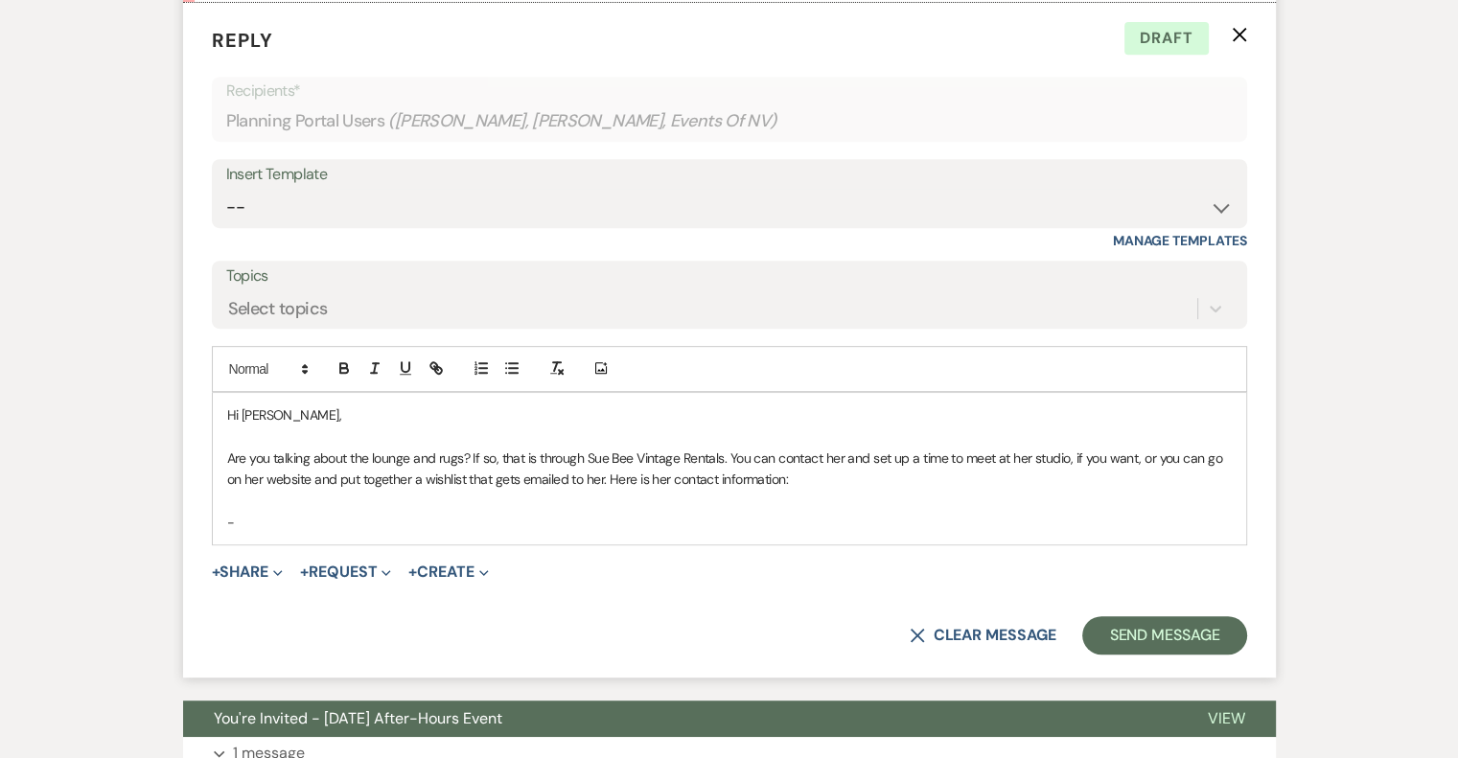
click at [247, 521] on p "-" at bounding box center [729, 522] width 1005 height 21
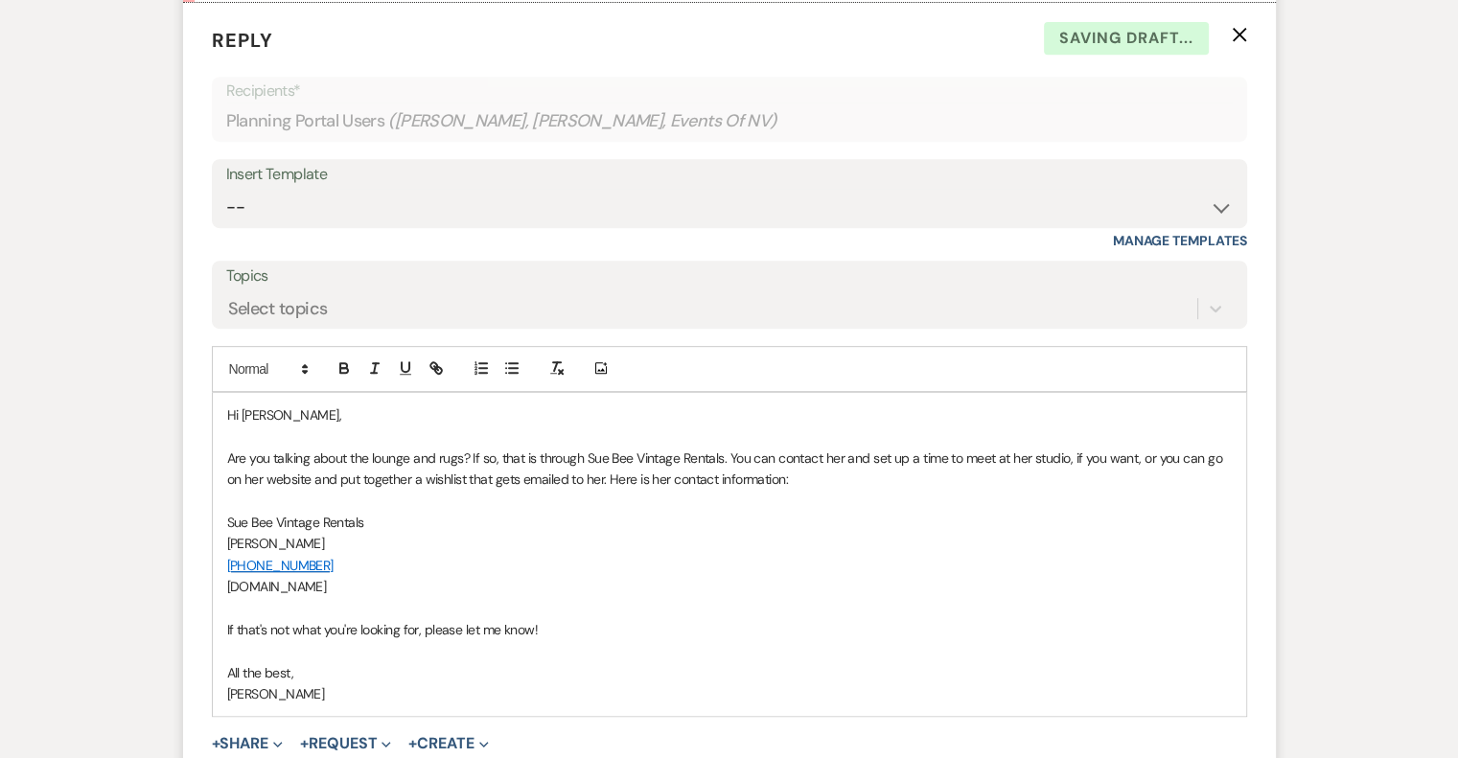
click at [623, 566] on p "[PHONE_NUMBER]" at bounding box center [729, 565] width 1005 height 21
drag, startPoint x: 1140, startPoint y: 457, endPoint x: 1068, endPoint y: 457, distance: 71.9
click at [1068, 457] on p "Are you talking about the lounge and rugs? If so, that is through Sue Bee Vinta…" at bounding box center [729, 469] width 1005 height 43
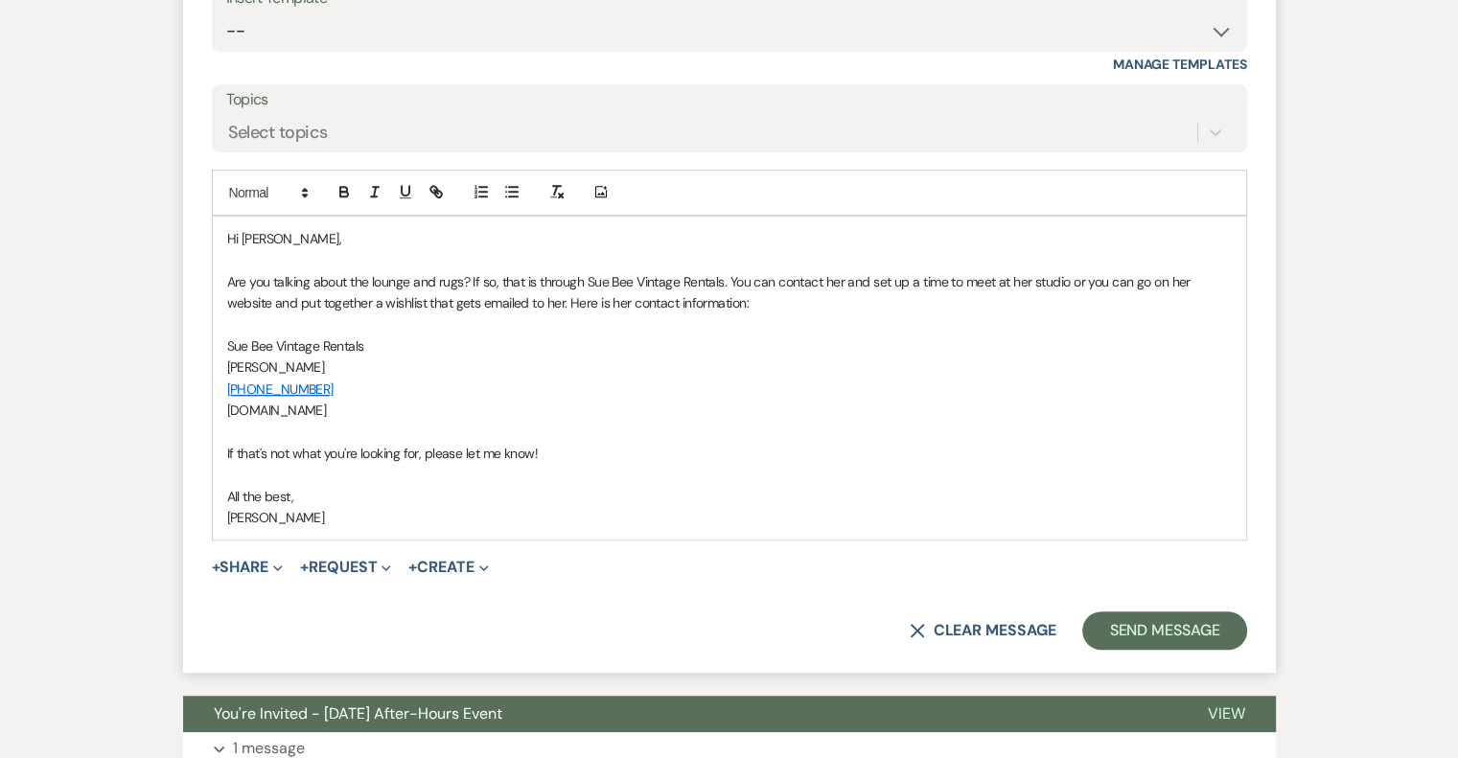
scroll to position [1080, 0]
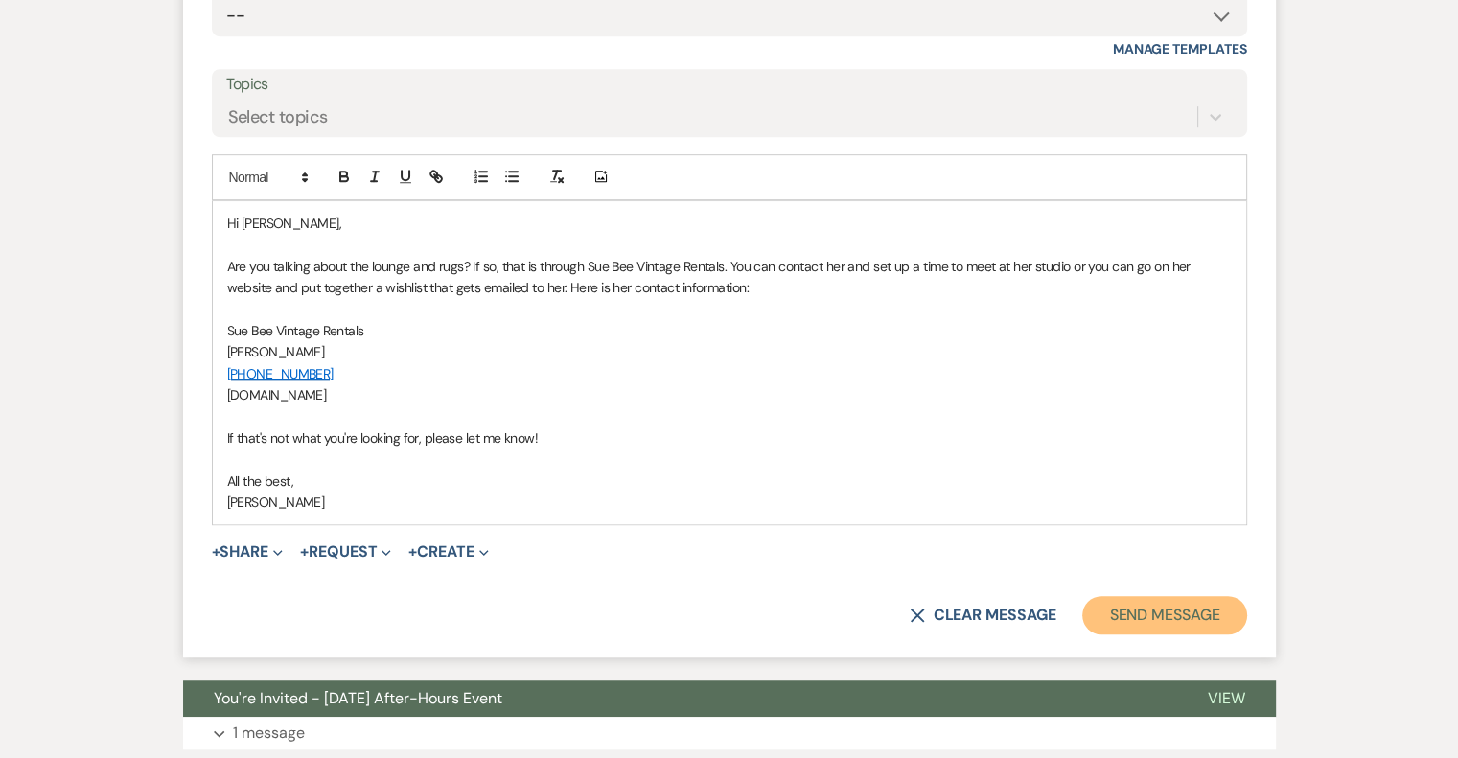
drag, startPoint x: 1172, startPoint y: 606, endPoint x: 1164, endPoint y: 597, distance: 11.5
click at [1172, 605] on button "Send Message" at bounding box center [1164, 615] width 164 height 38
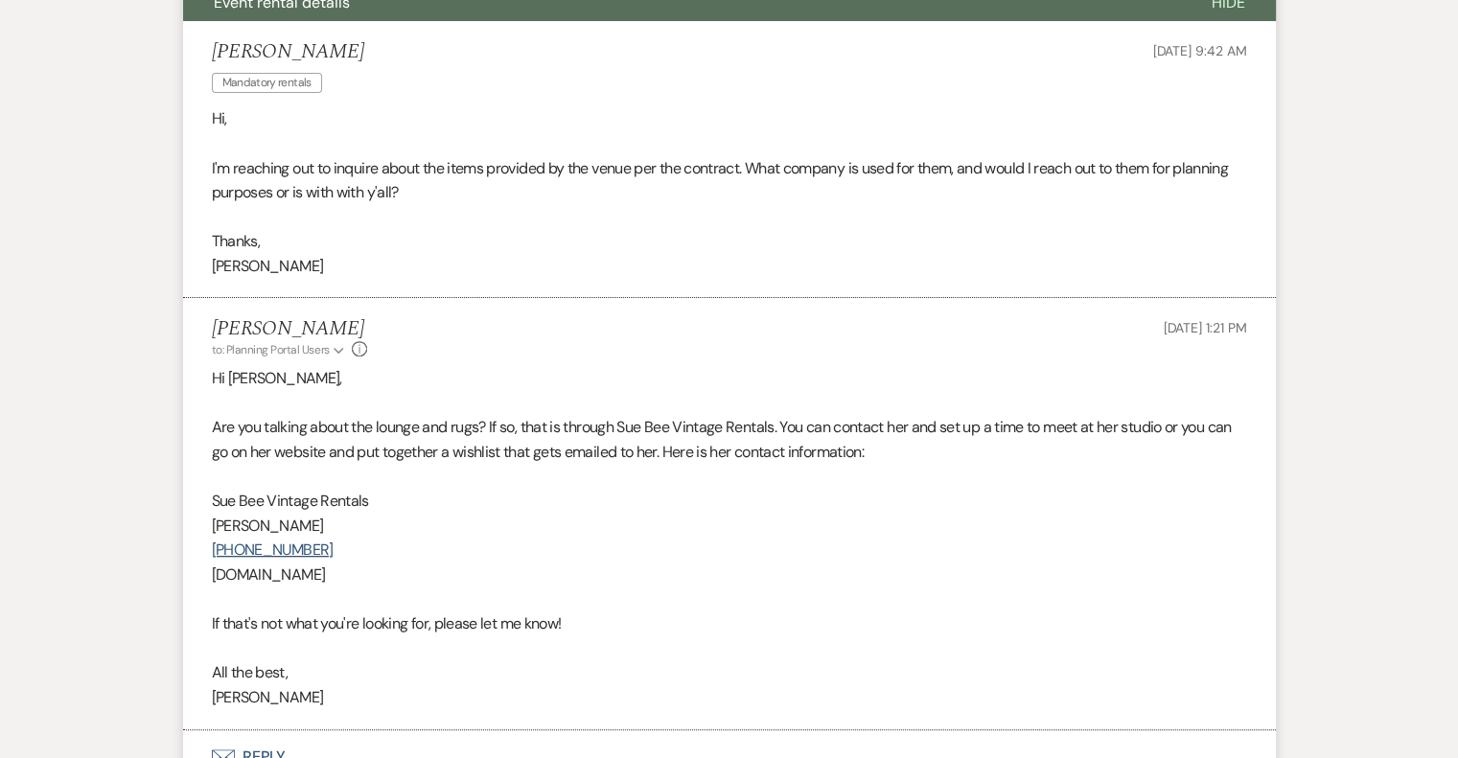
scroll to position [0, 0]
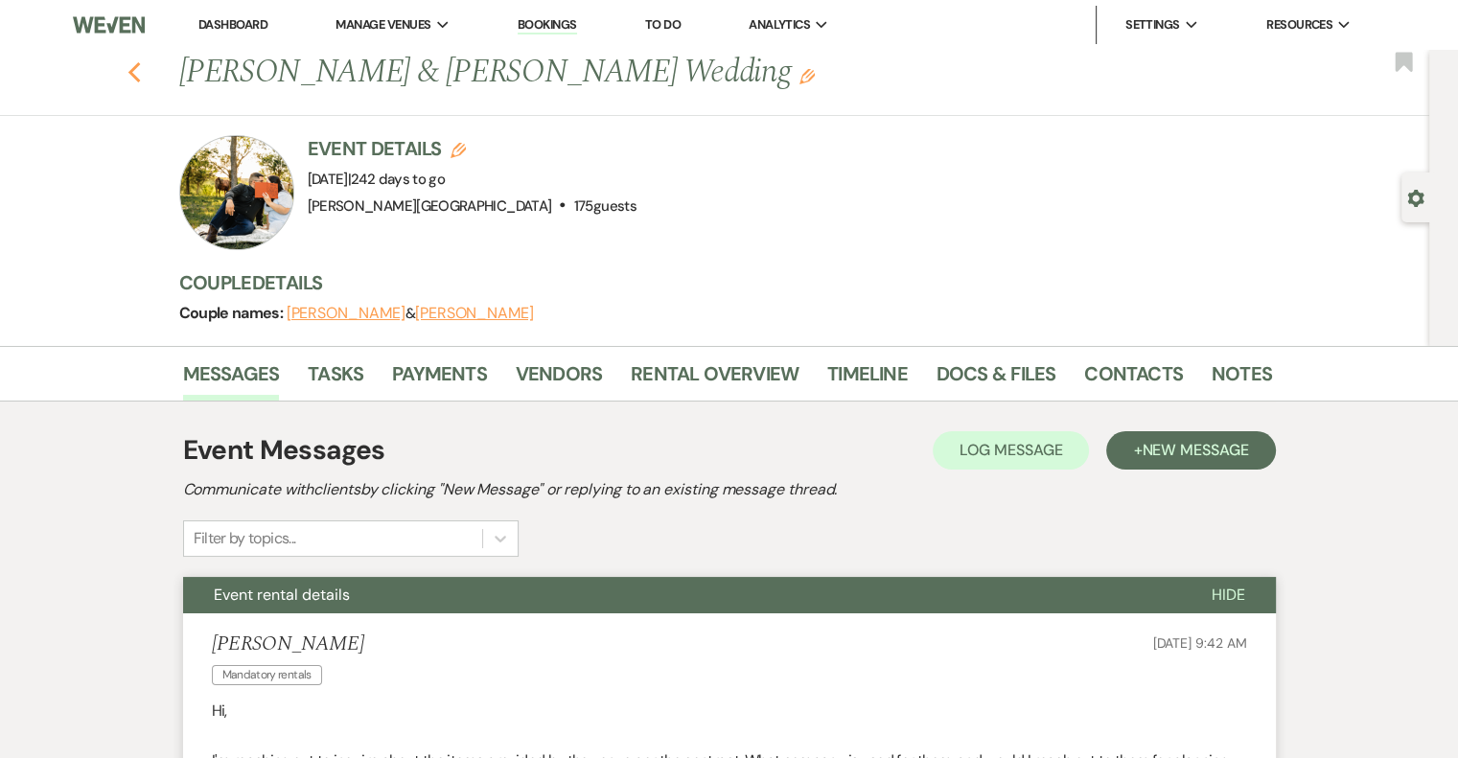
click at [142, 71] on icon "Previous" at bounding box center [135, 72] width 14 height 23
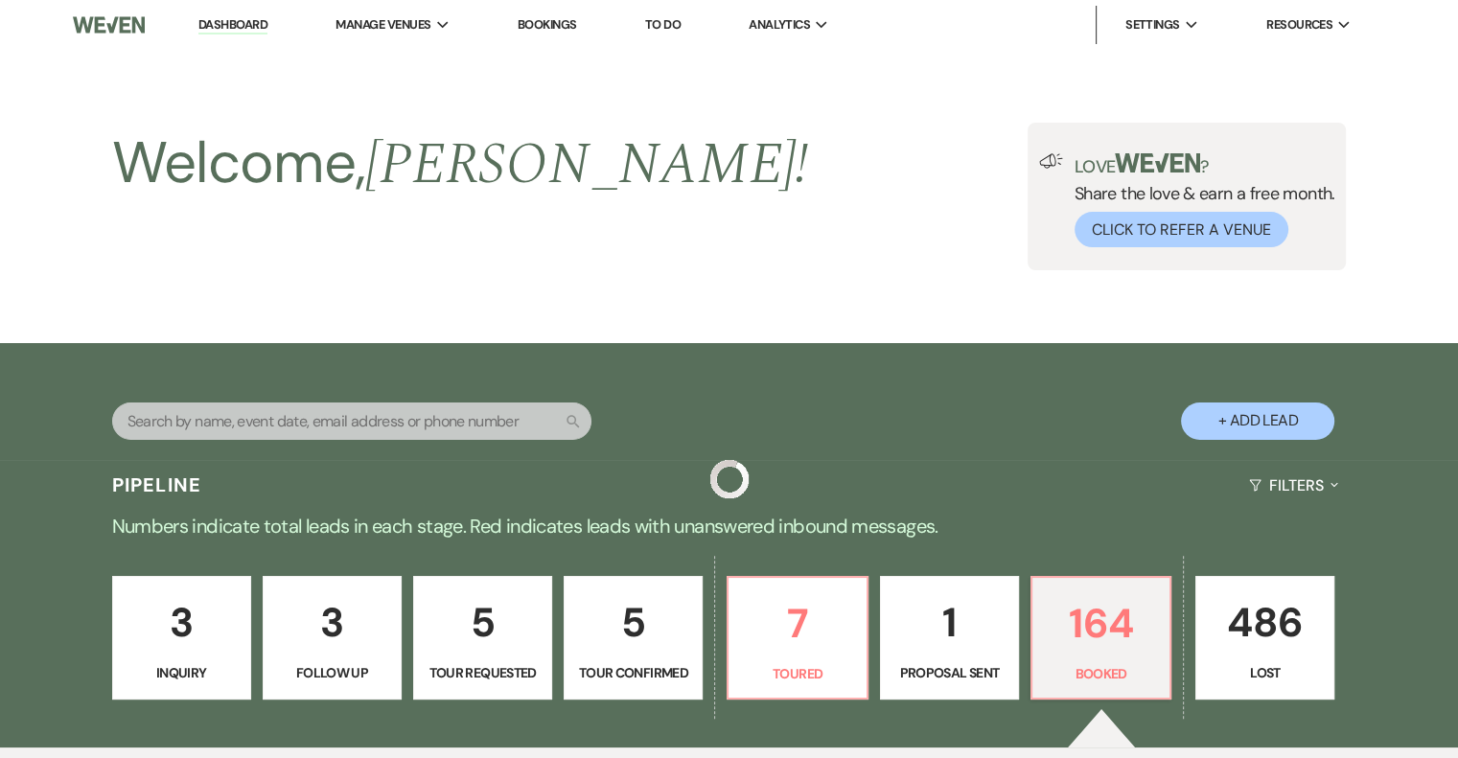
scroll to position [479, 0]
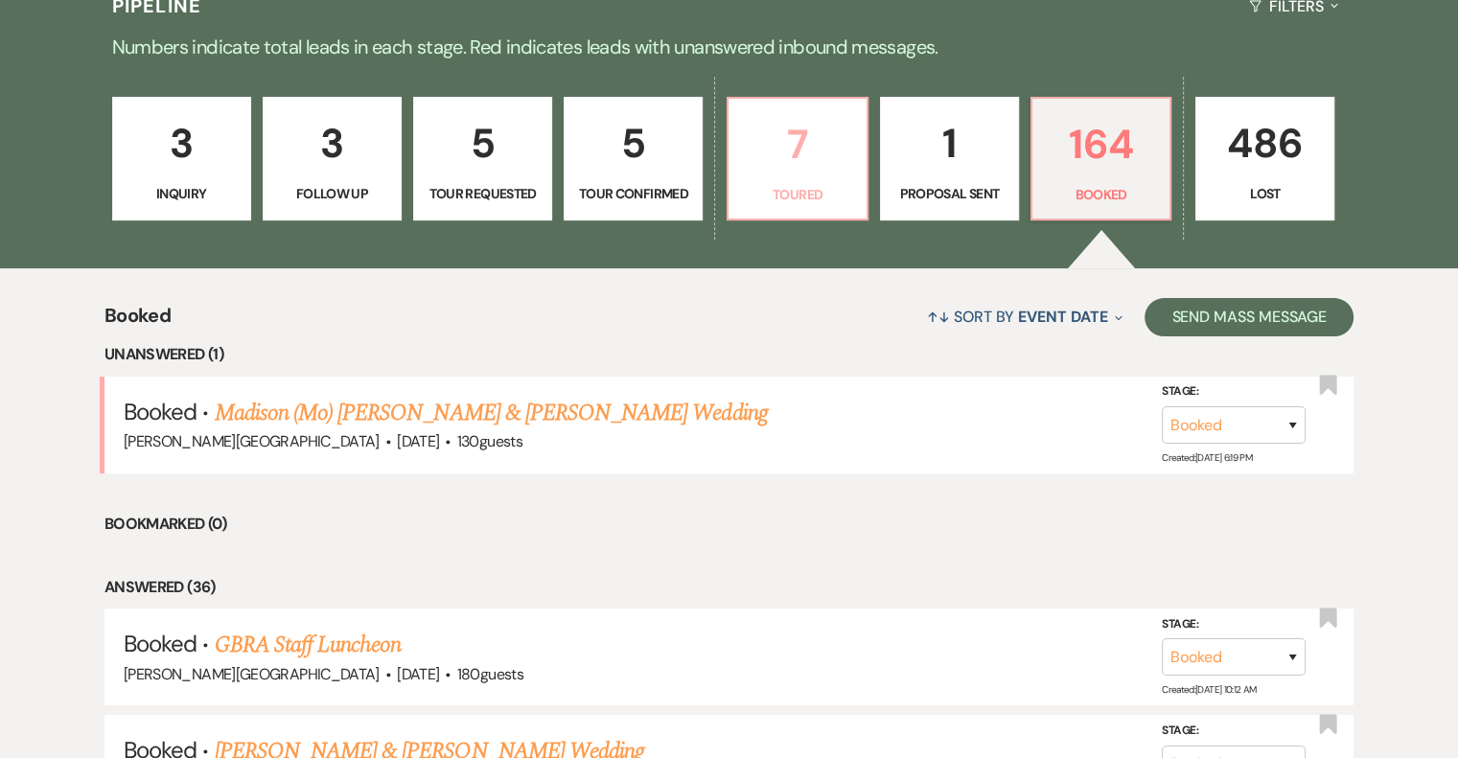
click at [836, 166] on p "7" at bounding box center [797, 144] width 114 height 64
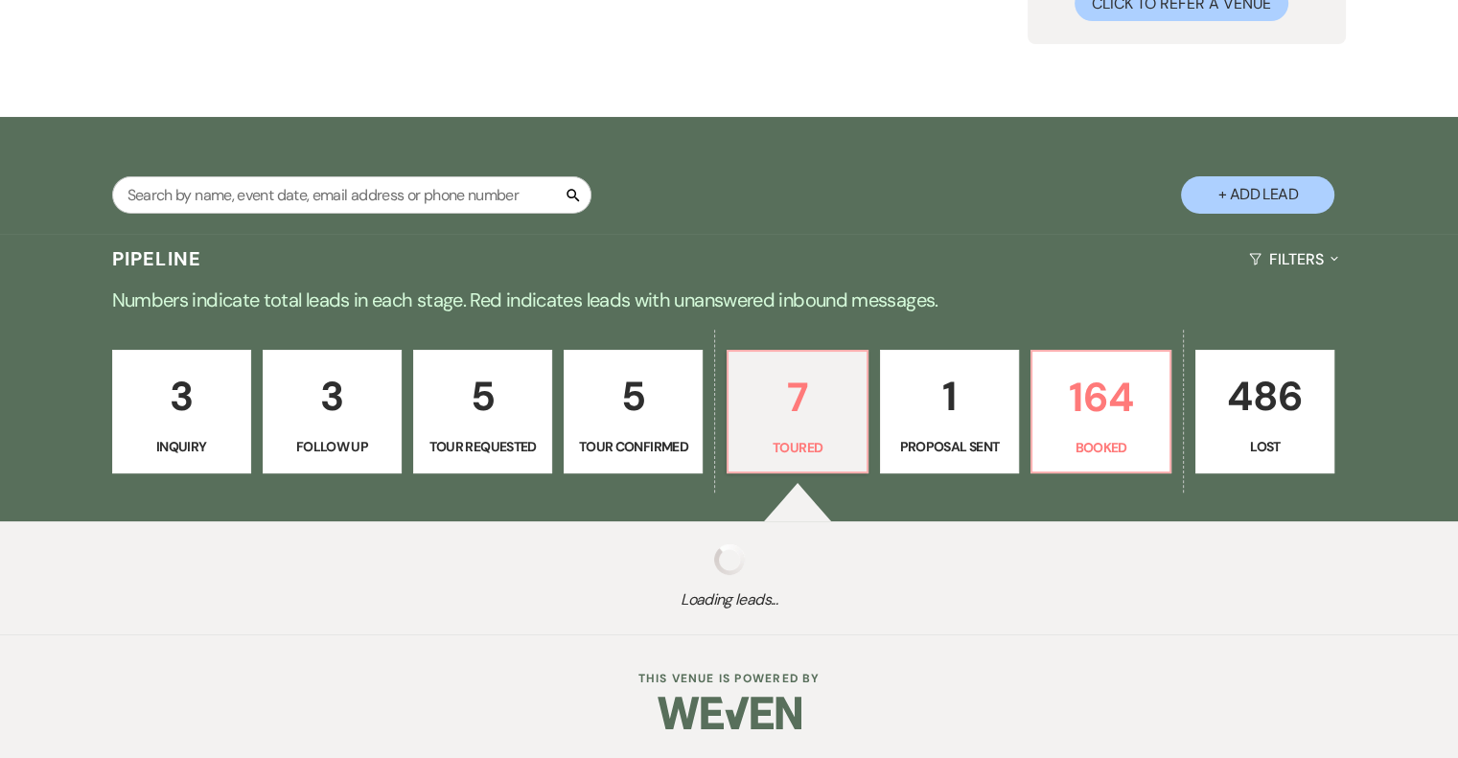
select select "5"
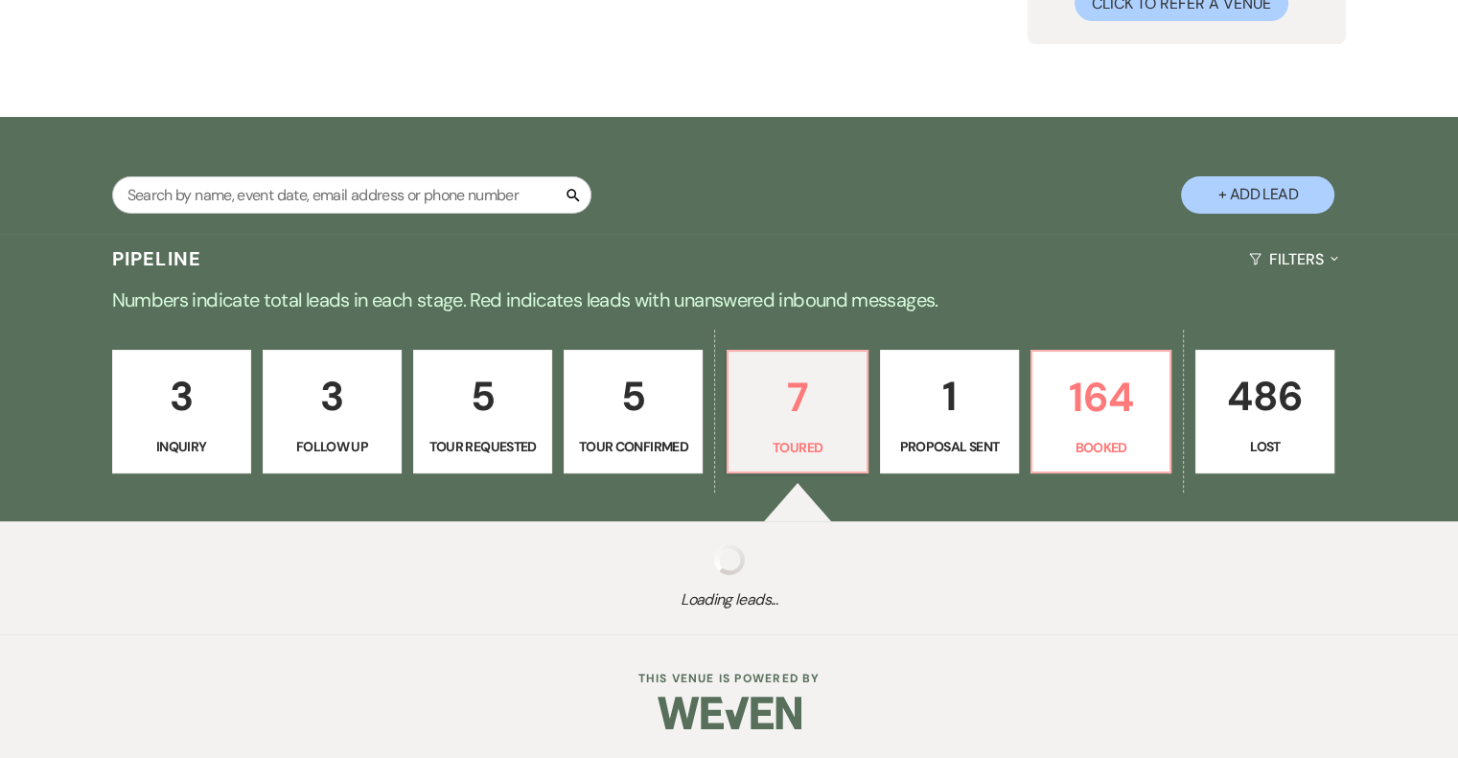
select select "5"
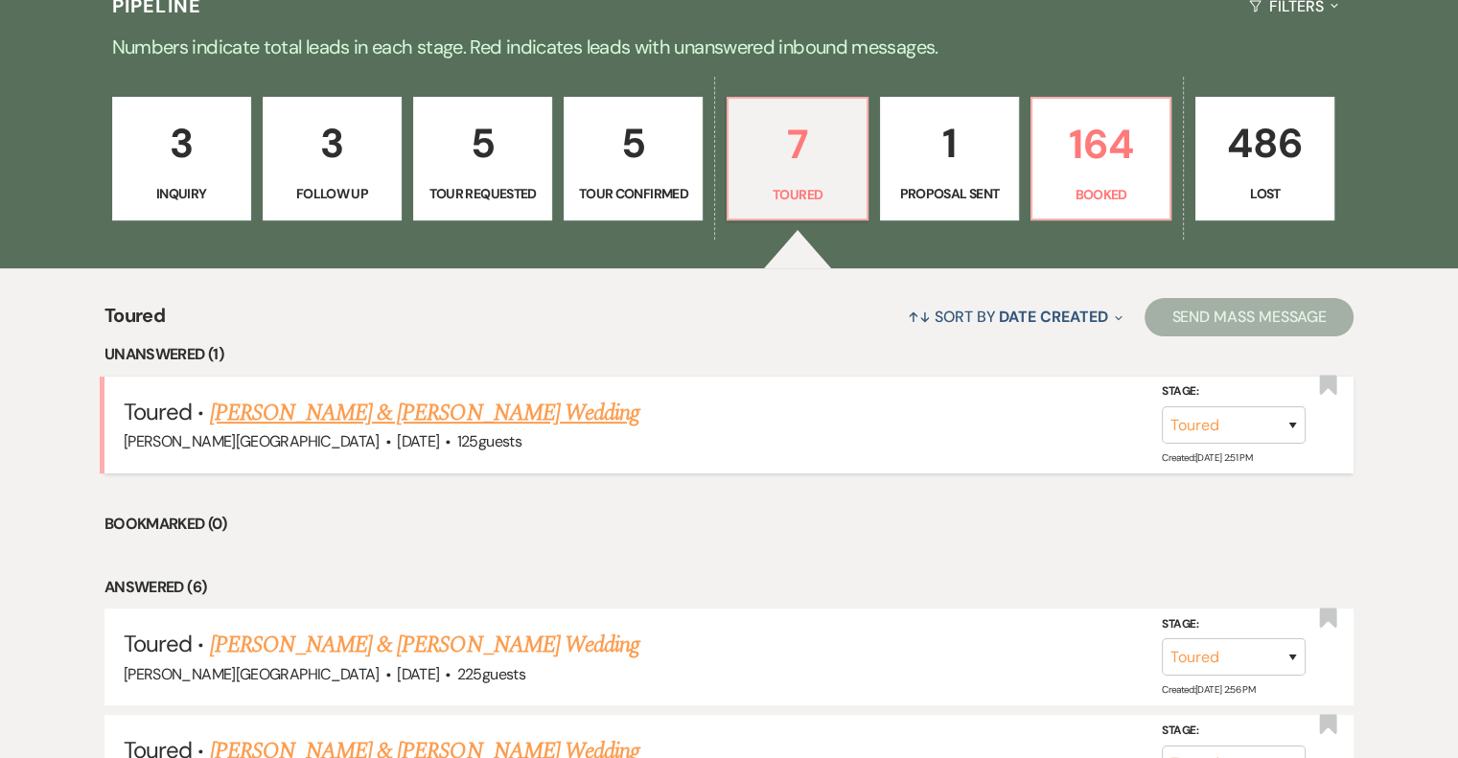
click at [603, 407] on link "[PERSON_NAME] & [PERSON_NAME] Wedding" at bounding box center [425, 413] width 430 height 35
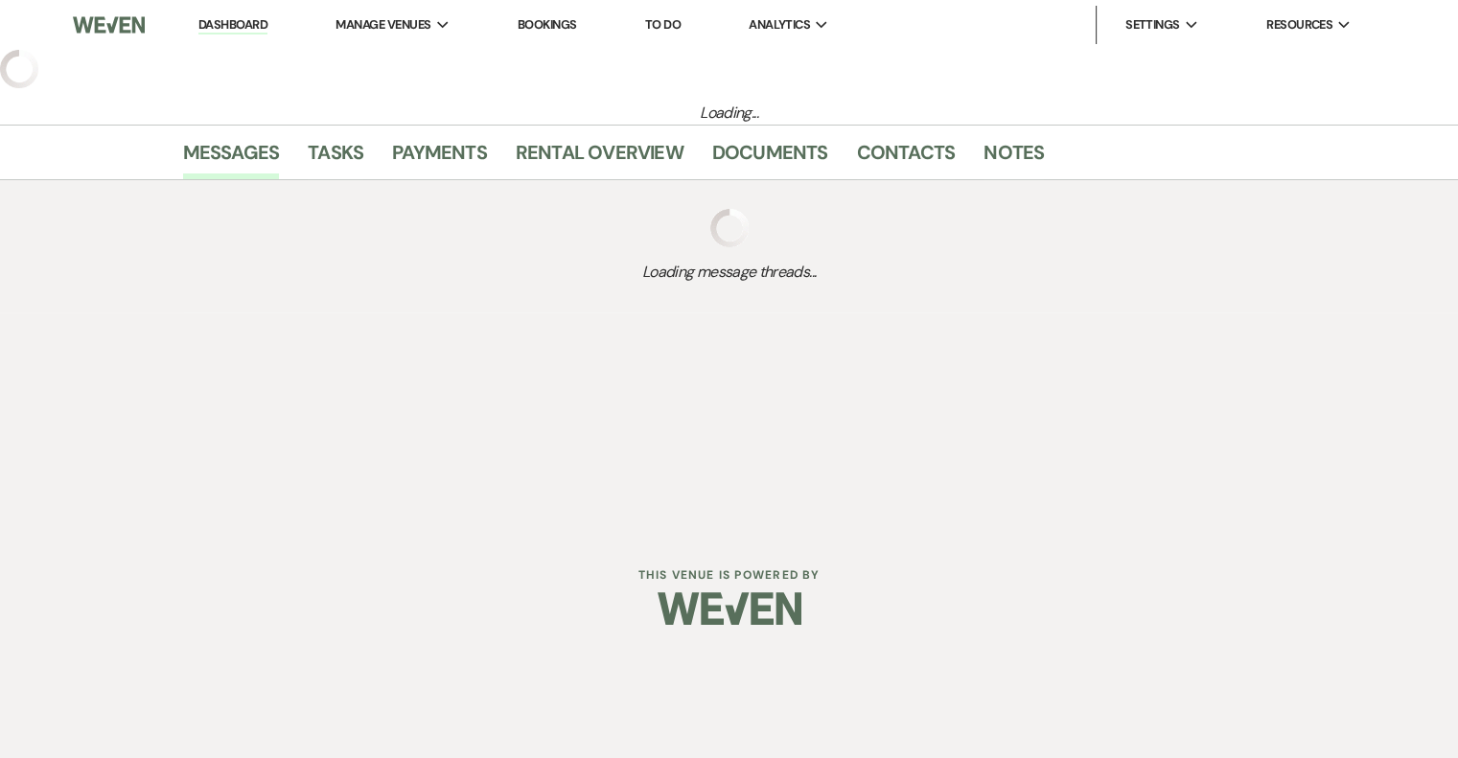
select select "5"
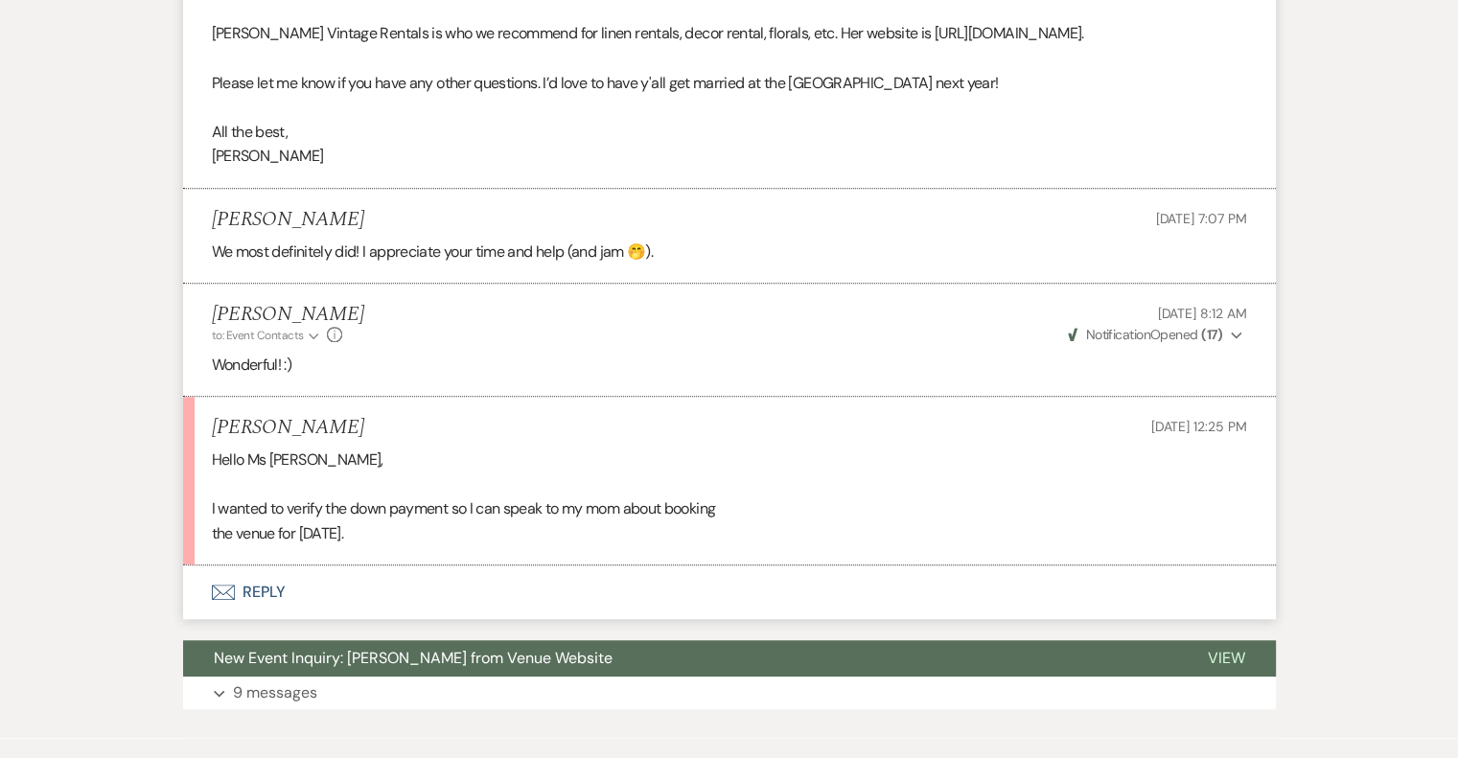
scroll to position [1536, 0]
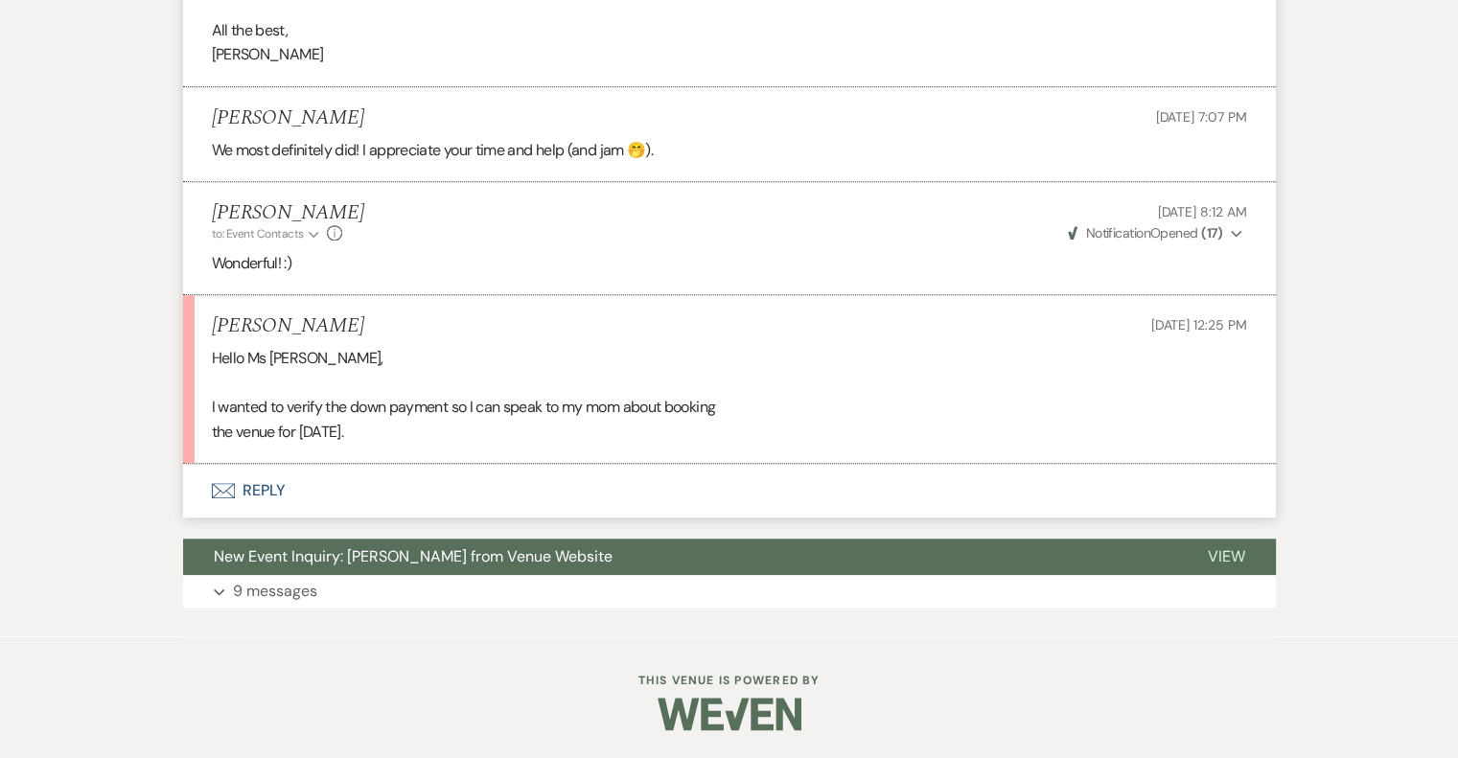
click at [276, 490] on button "Envelope Reply" at bounding box center [729, 491] width 1093 height 54
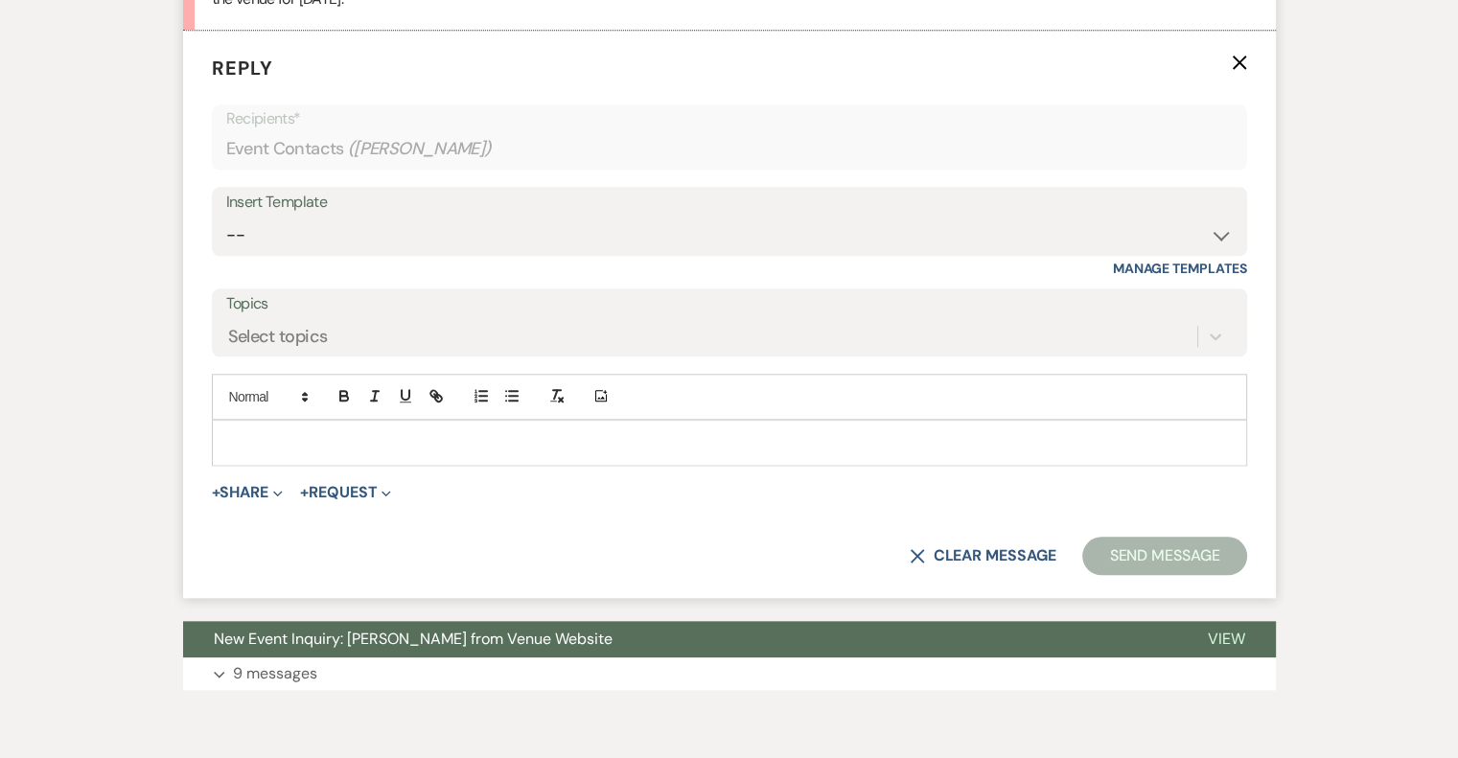
scroll to position [1859, 0]
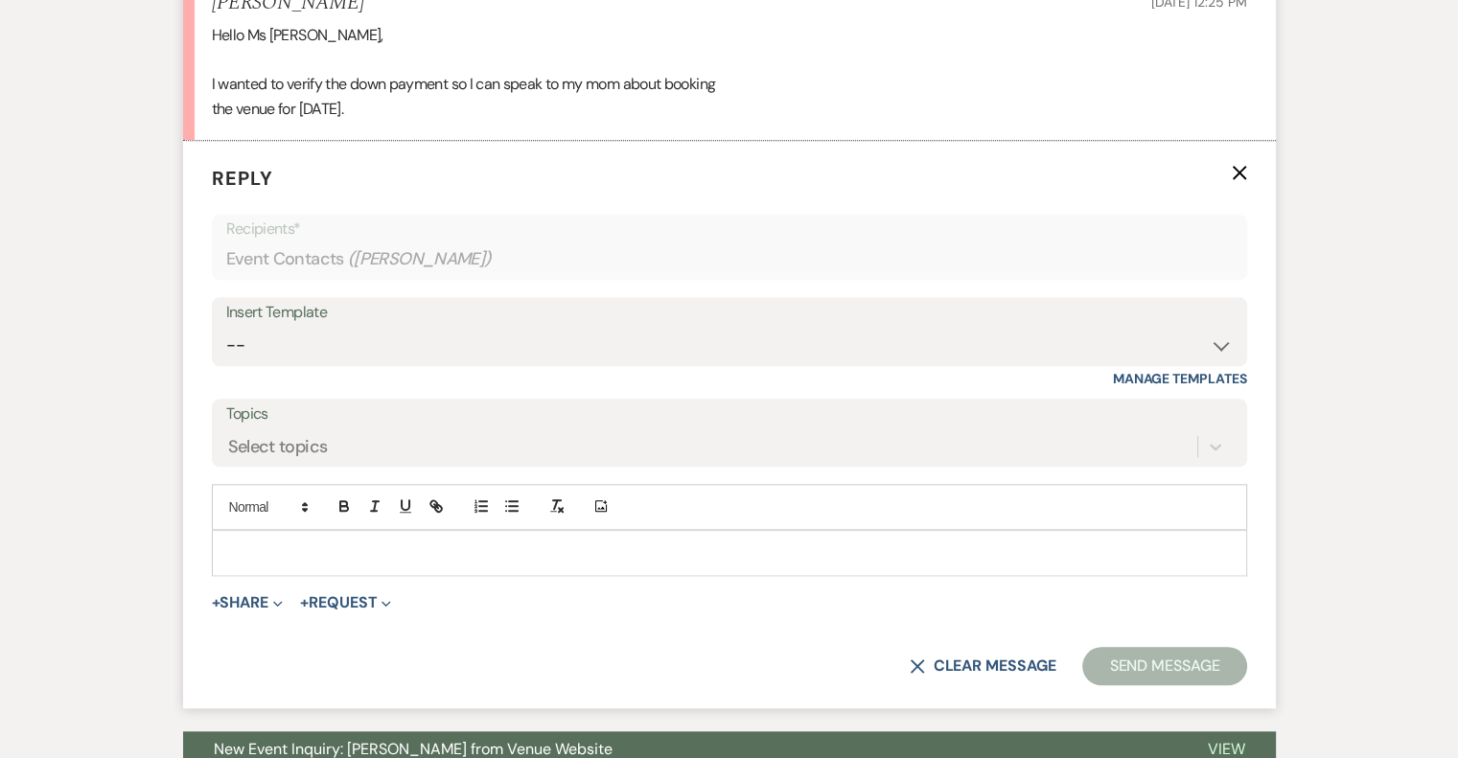
click at [316, 552] on p at bounding box center [729, 553] width 1005 height 21
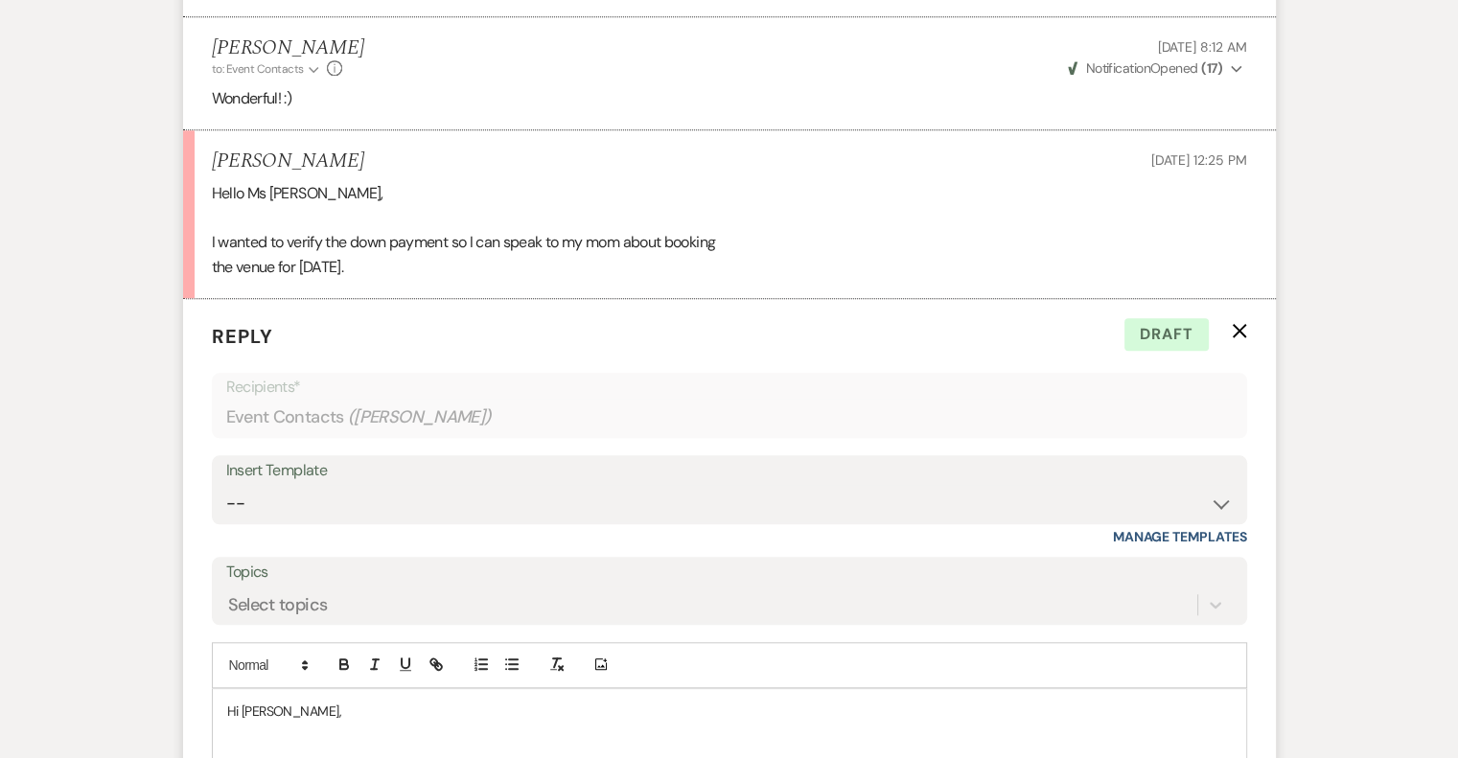
scroll to position [1763, 0]
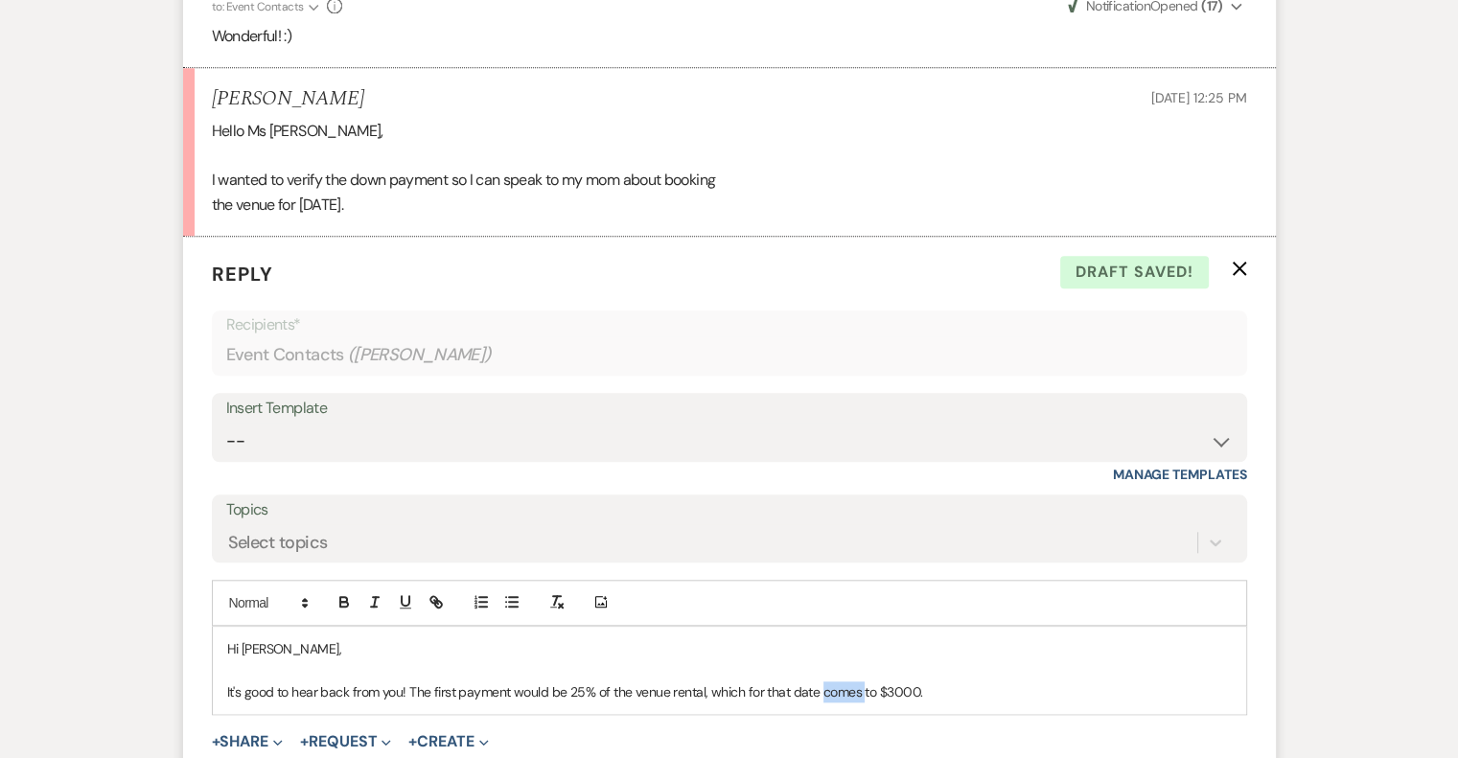
drag, startPoint x: 859, startPoint y: 694, endPoint x: 817, endPoint y: 693, distance: 42.2
click at [817, 692] on p "It's good to hear back from you! The first payment would be 25% of the venue re…" at bounding box center [729, 692] width 1005 height 21
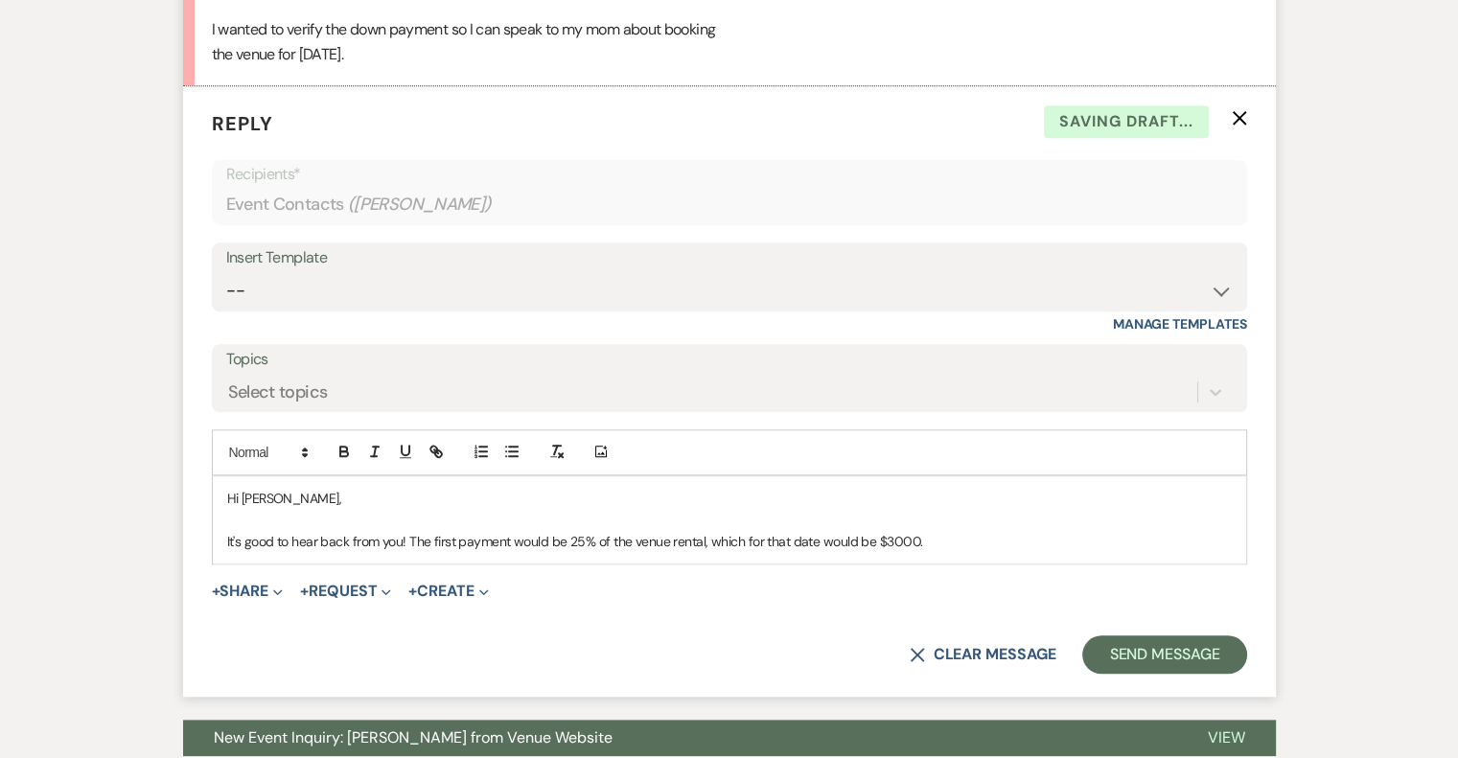
scroll to position [1955, 0]
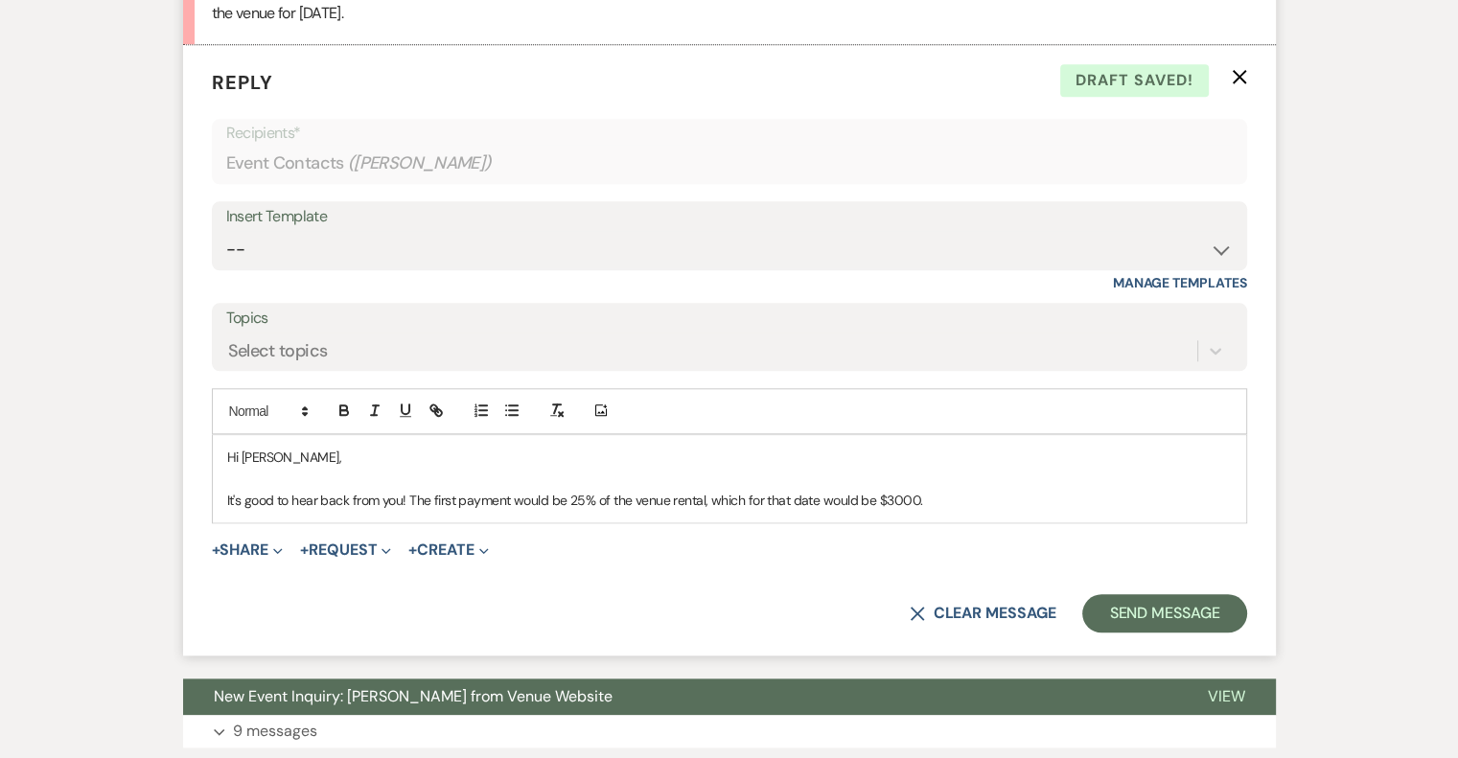
click at [967, 493] on p "It's good to hear back from you! The first payment would be 25% of the venue re…" at bounding box center [729, 500] width 1005 height 21
click at [635, 494] on p "It's good to hear back from you! The first payment would be 25% of the venue re…" at bounding box center [729, 500] width 1005 height 21
click at [700, 497] on p "It's good to hear back from you! The first payment would be 25% of the venue re…" at bounding box center [729, 500] width 1005 height 21
drag, startPoint x: 670, startPoint y: 498, endPoint x: 636, endPoint y: 497, distance: 34.5
click at [635, 497] on p "It's good to hear back from you! The first payment would be 25% of the venue re…" at bounding box center [729, 500] width 1005 height 21
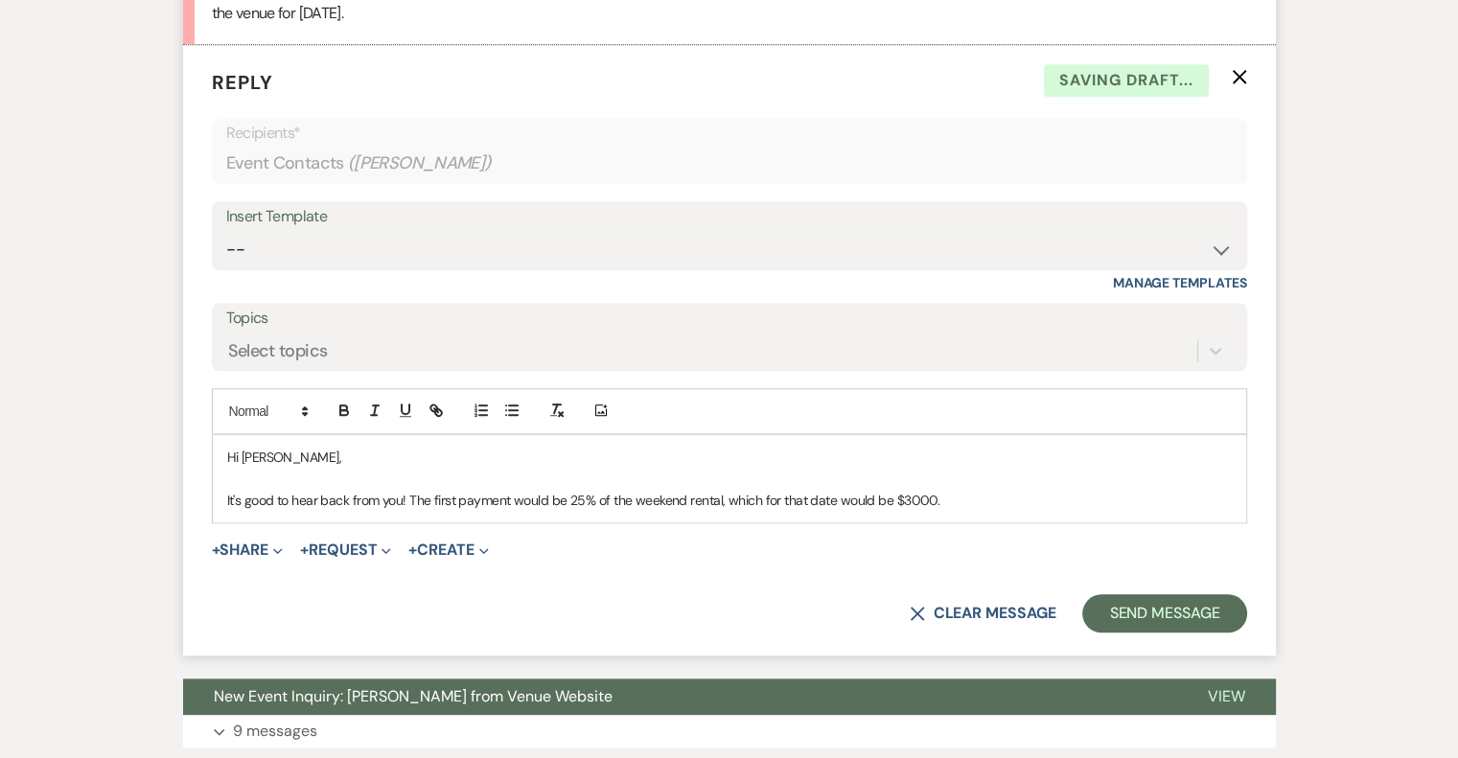
click at [718, 500] on p "It's good to hear back from you! The first payment would be 25% of the weekend …" at bounding box center [729, 500] width 1005 height 21
click at [686, 498] on p "It's good to hear back from you! The first payment would be 25% of the weekend …" at bounding box center [729, 500] width 1005 height 21
click at [1008, 496] on p "It's good to hear back from you! The first payment would be 25% of the weekend …" at bounding box center [729, 500] width 1005 height 21
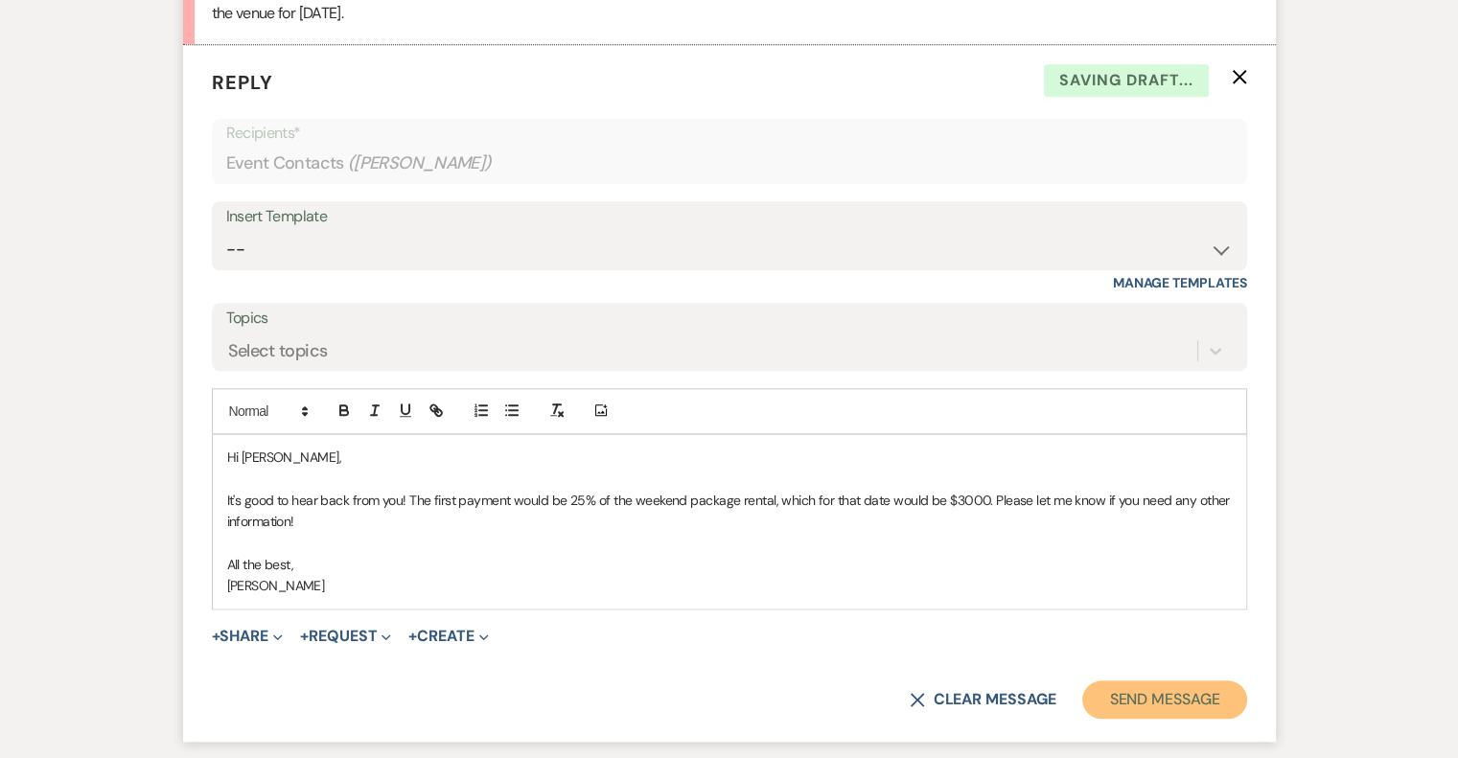
click at [1167, 697] on button "Send Message" at bounding box center [1164, 700] width 164 height 38
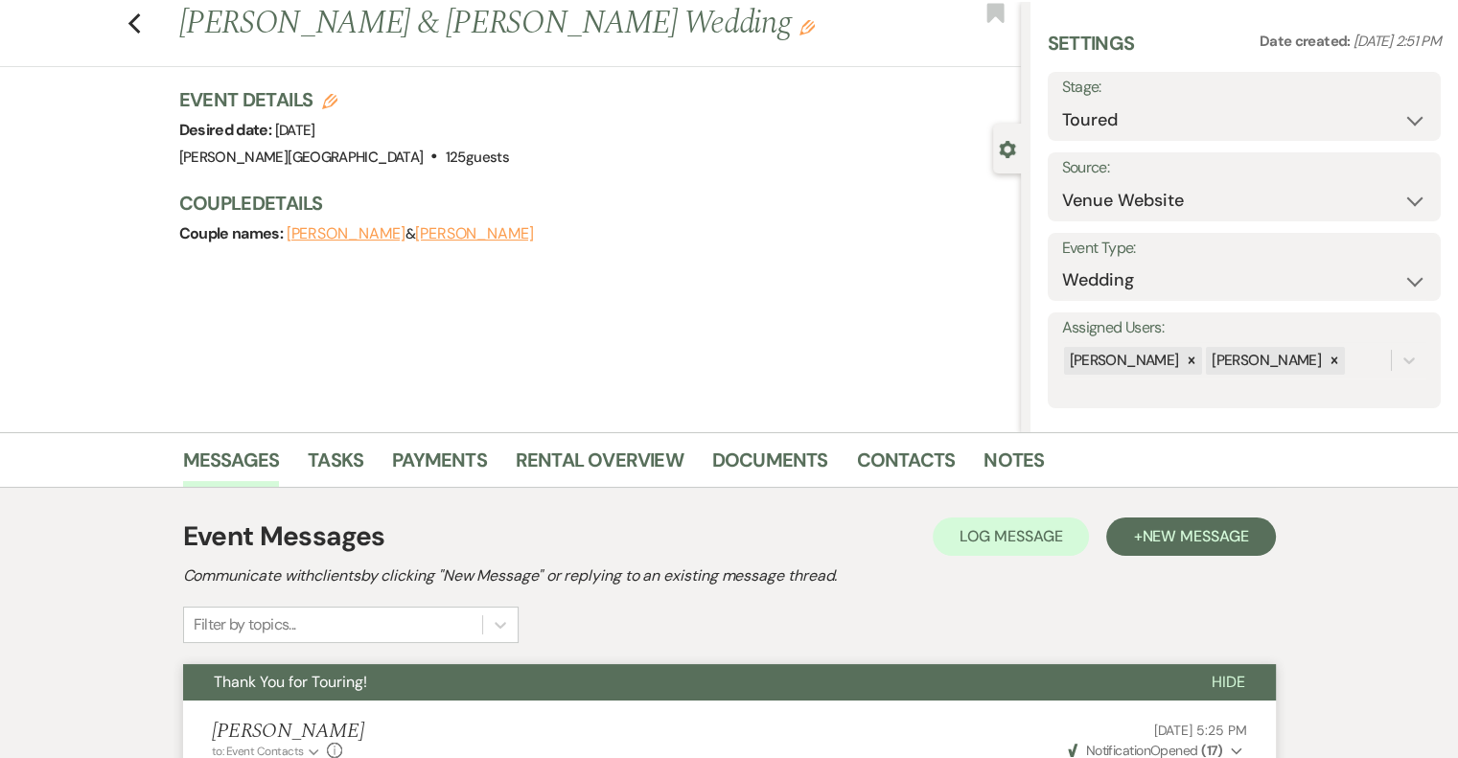
scroll to position [0, 0]
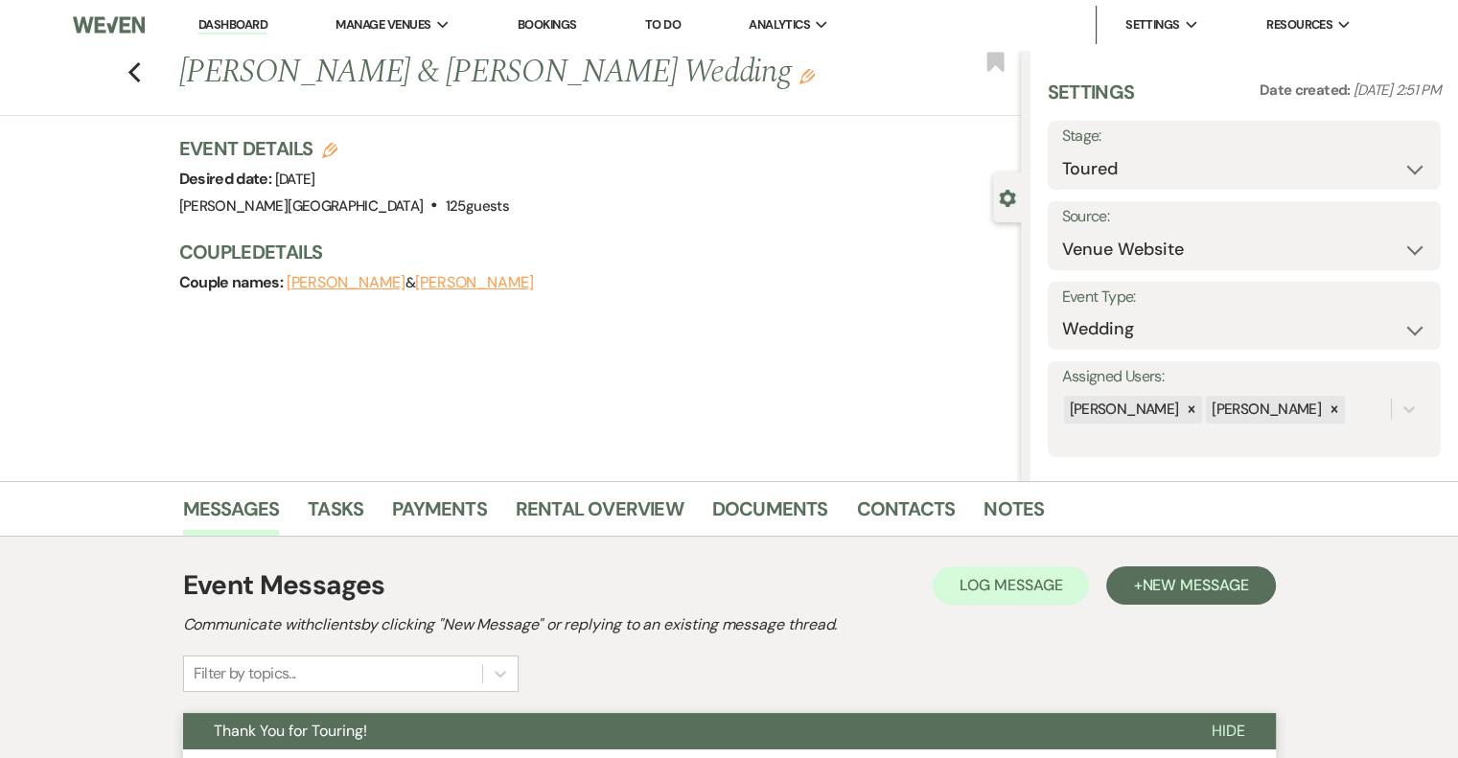
click at [246, 25] on link "Dashboard" at bounding box center [232, 25] width 69 height 18
